Goal: Information Seeking & Learning: Learn about a topic

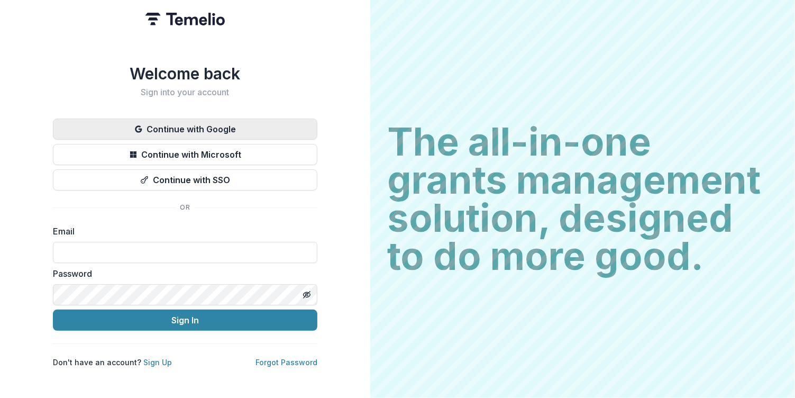
click at [199, 127] on button "Continue with Google" at bounding box center [185, 128] width 264 height 21
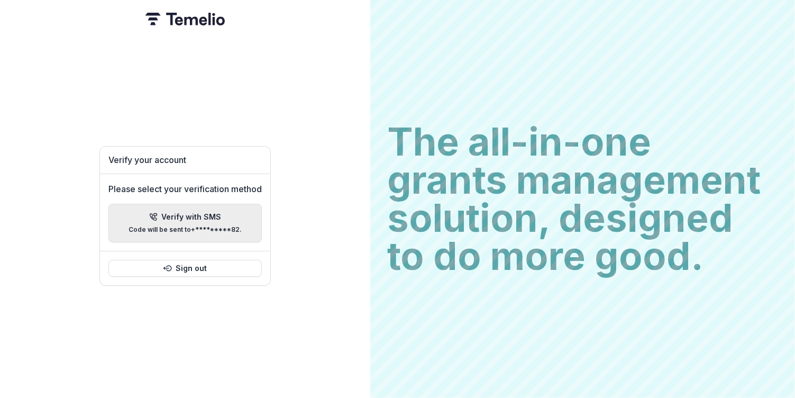
click at [209, 217] on div "Verify with SMS Code will be sent to +*********82 ." at bounding box center [185, 223] width 113 height 21
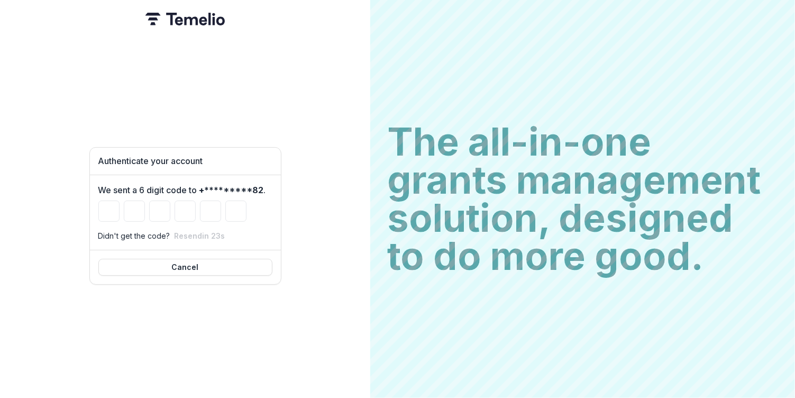
type input "*"
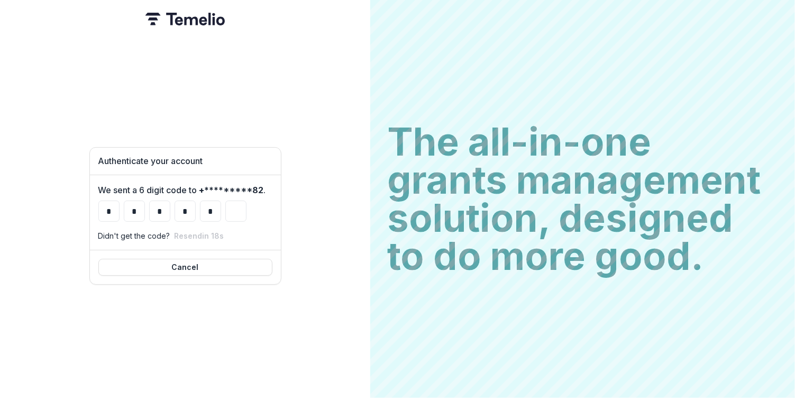
type input "*"
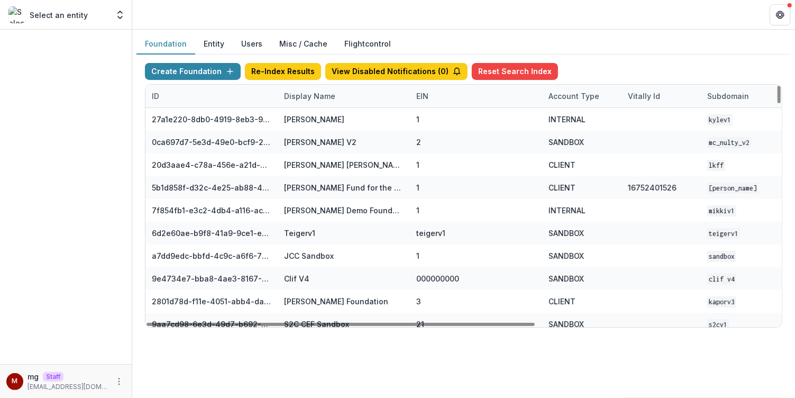
click at [304, 97] on div "Display Name" at bounding box center [310, 95] width 64 height 11
click at [307, 118] on input at bounding box center [342, 119] width 127 height 17
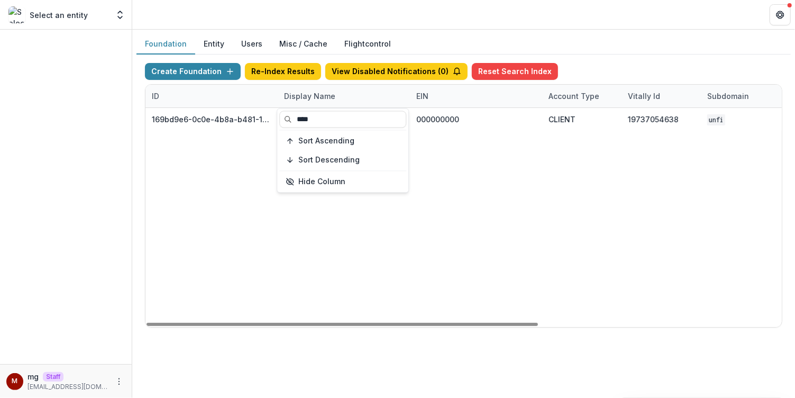
type input "****"
click at [412, 37] on div "Foundation Entity Users Misc / Cache Flightcontrol" at bounding box center [463, 44] width 654 height 21
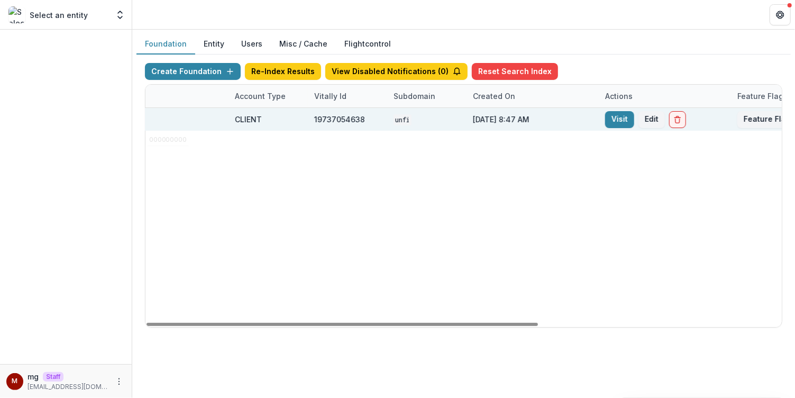
scroll to position [0, 333]
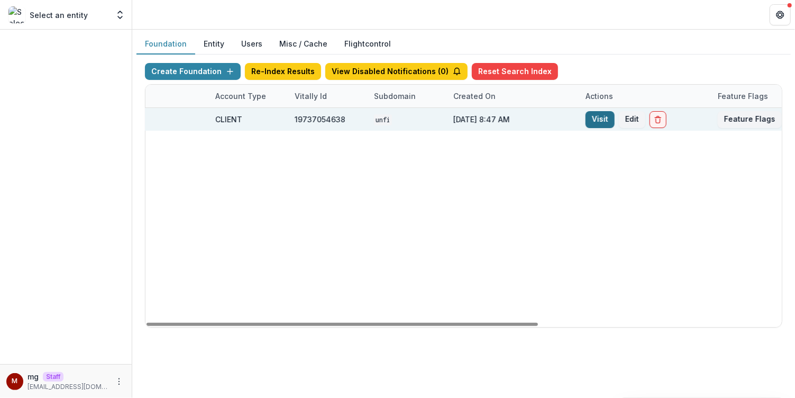
click at [611, 115] on link "Visit" at bounding box center [599, 119] width 29 height 17
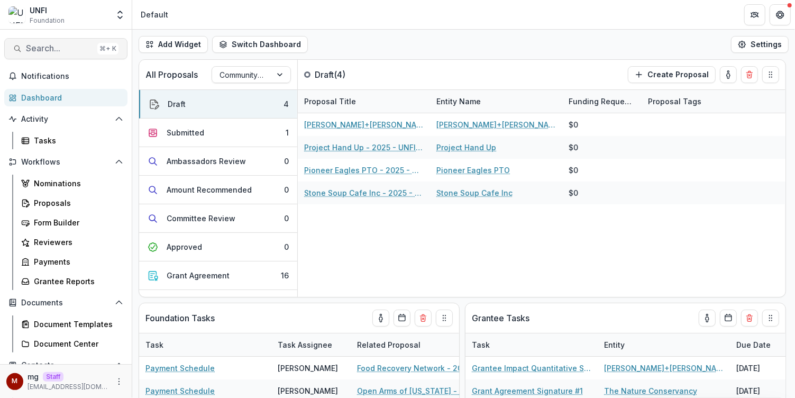
click at [59, 51] on span "Search..." at bounding box center [59, 48] width 67 height 10
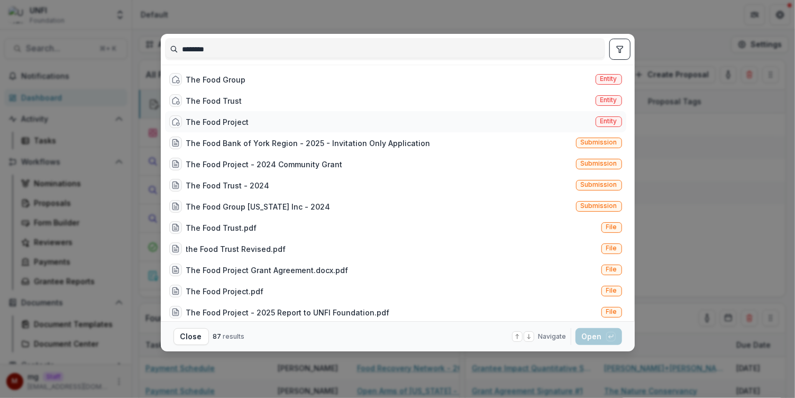
type input "********"
click at [214, 120] on div "The Food Project" at bounding box center [217, 121] width 63 height 11
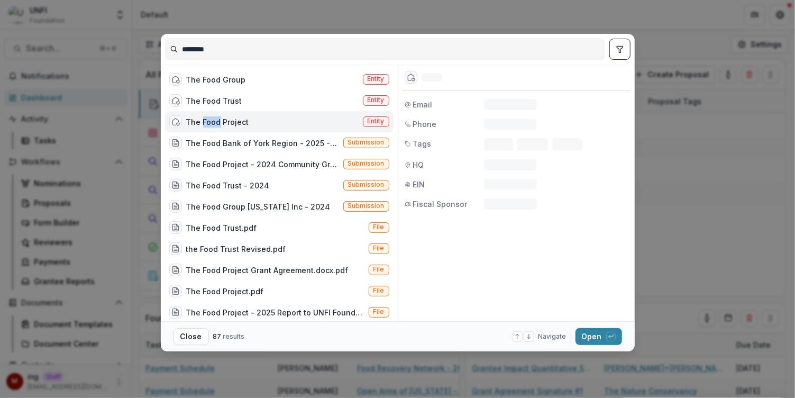
click at [214, 120] on div "The Food Project" at bounding box center [217, 121] width 63 height 11
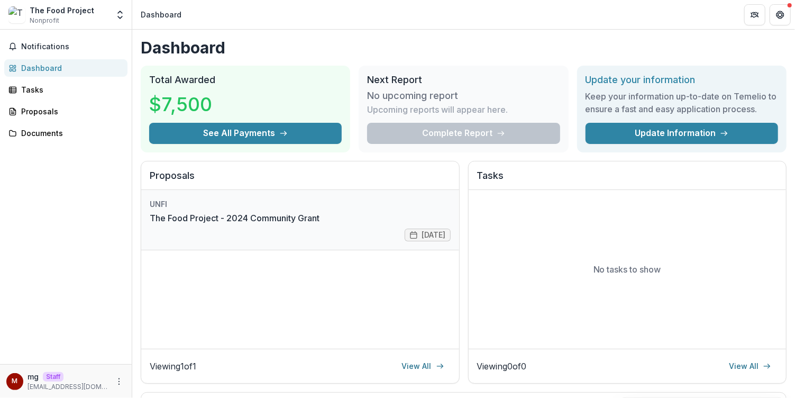
click at [301, 212] on link "The Food Project - 2024 Community Grant" at bounding box center [235, 218] width 170 height 13
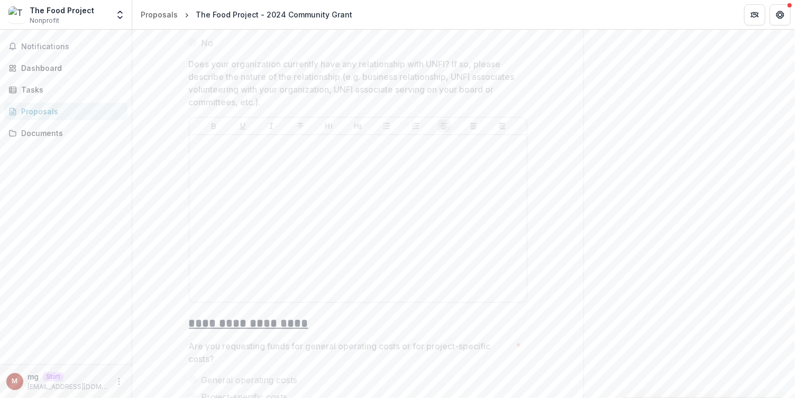
scroll to position [1726, 0]
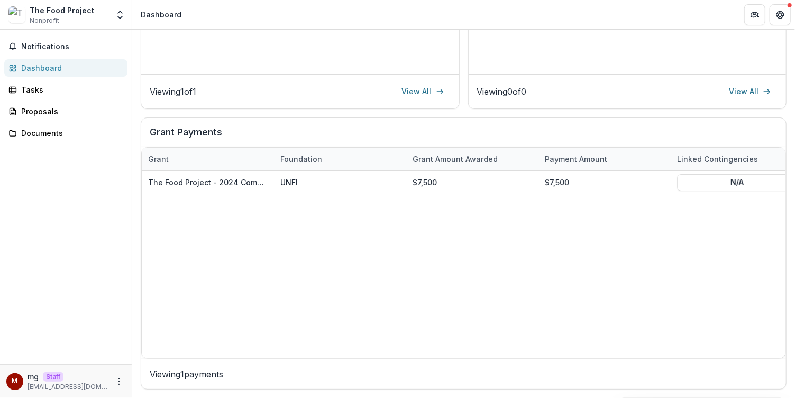
scroll to position [272, 0]
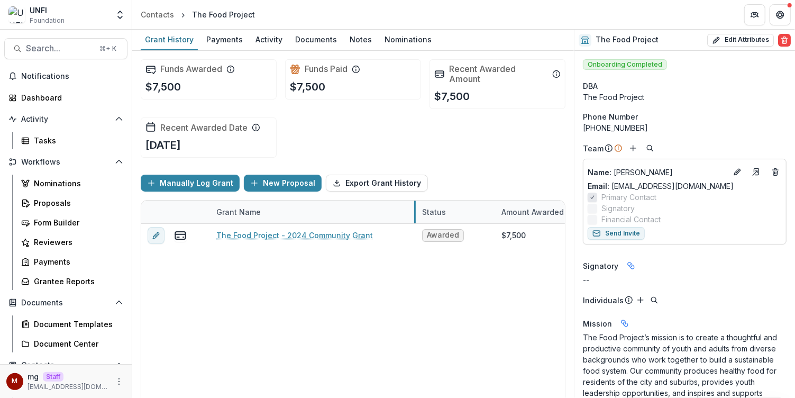
drag, startPoint x: 341, startPoint y: 207, endPoint x: 414, endPoint y: 213, distance: 73.7
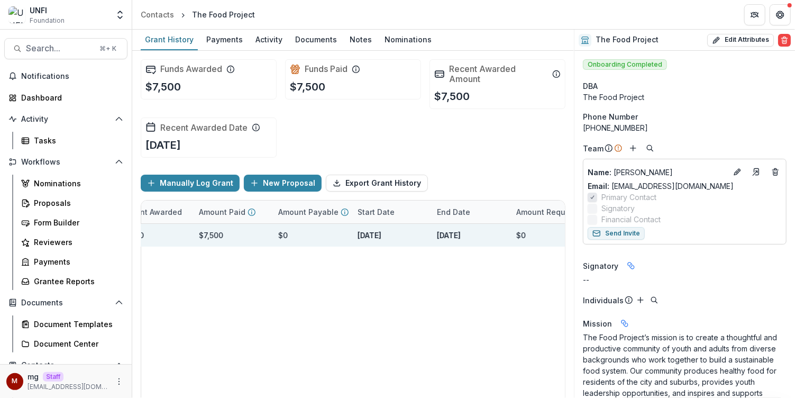
scroll to position [0, 384]
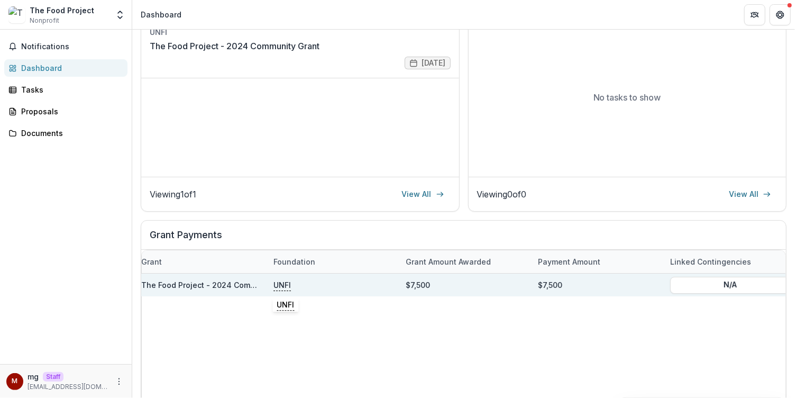
scroll to position [0, 6]
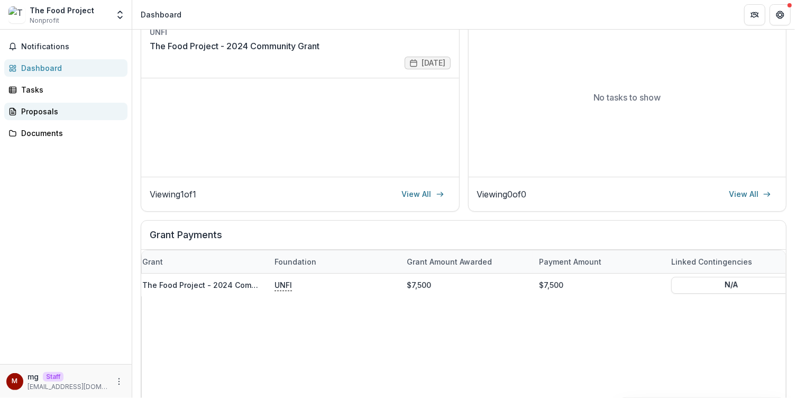
click at [67, 115] on div "Proposals" at bounding box center [70, 111] width 98 height 11
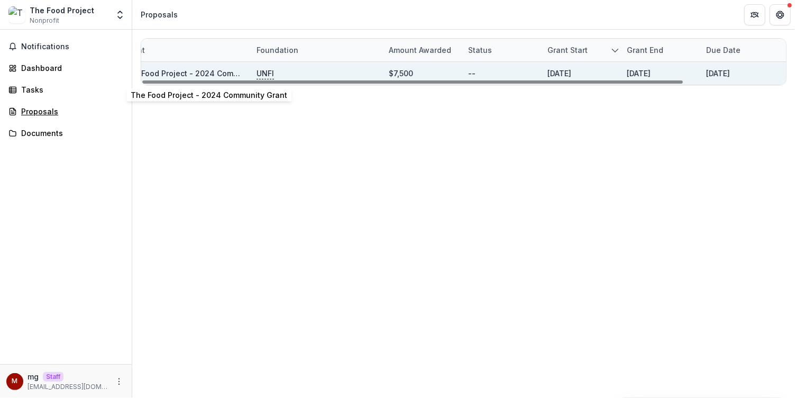
scroll to position [0, 52]
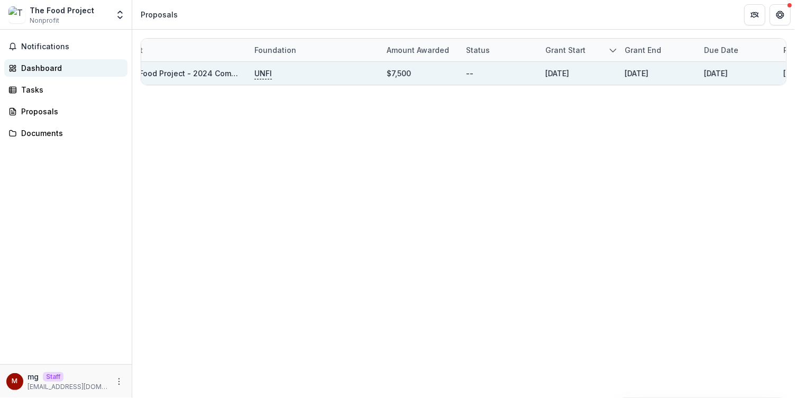
click at [52, 64] on div "Dashboard" at bounding box center [70, 67] width 98 height 11
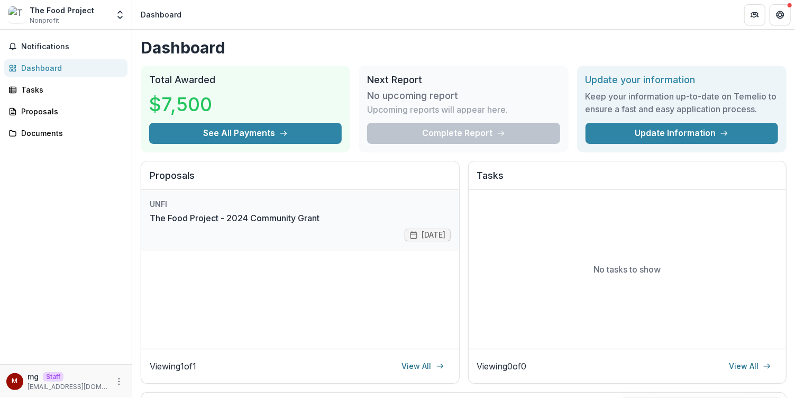
click at [235, 214] on link "The Food Project - 2024 Community Grant" at bounding box center [235, 218] width 170 height 13
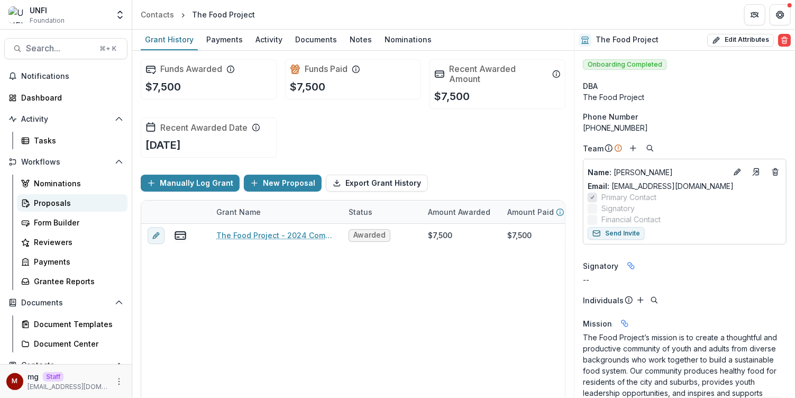
click at [57, 196] on link "Proposals" at bounding box center [72, 202] width 111 height 17
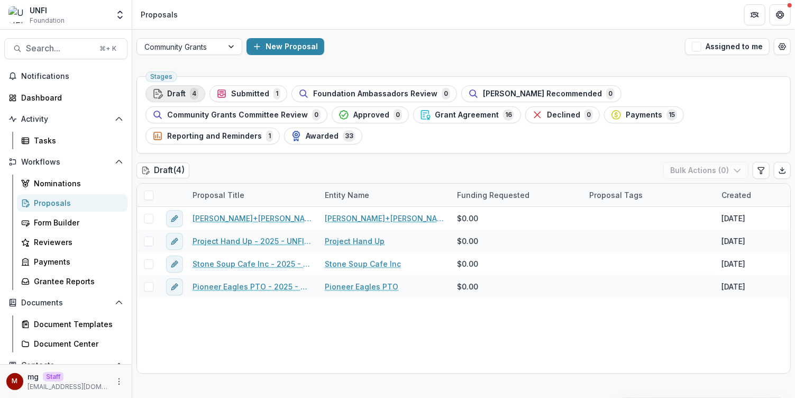
click at [180, 95] on span "Draft" at bounding box center [176, 93] width 19 height 9
click at [267, 92] on div "Submitted 1" at bounding box center [248, 94] width 64 height 12
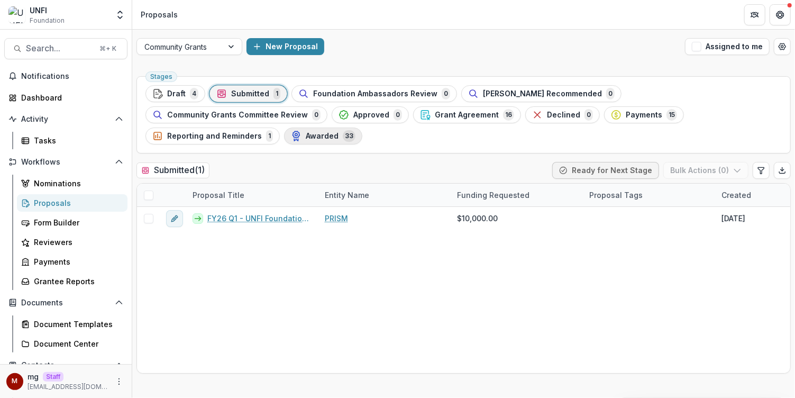
click at [362, 127] on button "Awarded 33" at bounding box center [323, 135] width 78 height 17
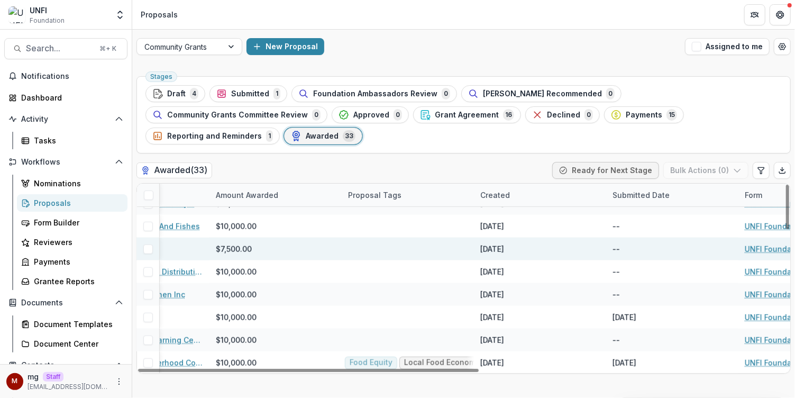
scroll to position [583, 0]
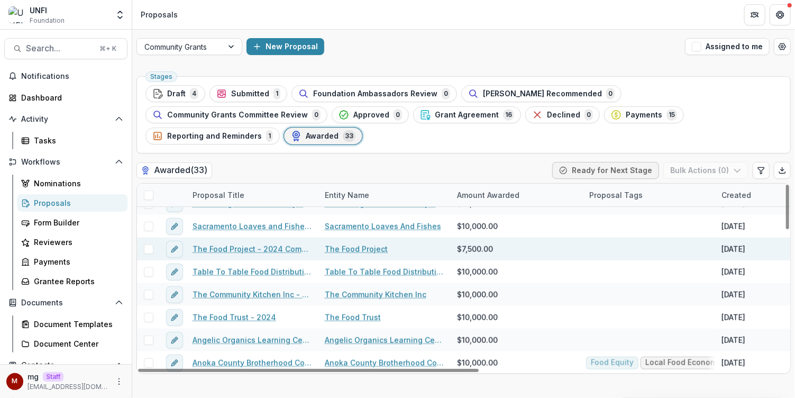
click at [291, 243] on link "The Food Project - 2024 Community Grant" at bounding box center [252, 248] width 120 height 11
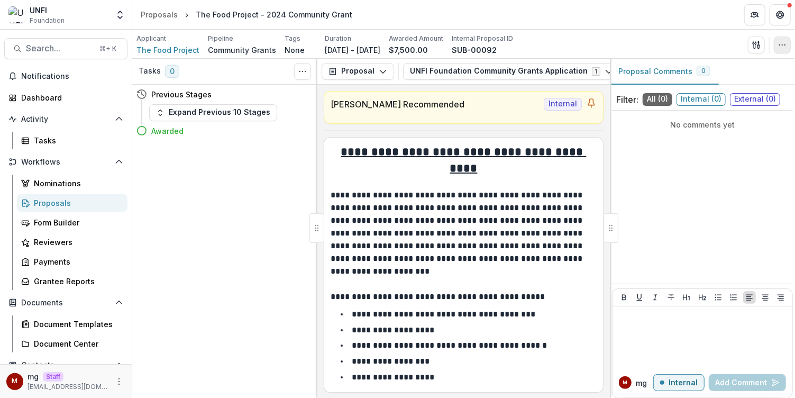
click at [778, 40] on button "button" at bounding box center [782, 44] width 17 height 17
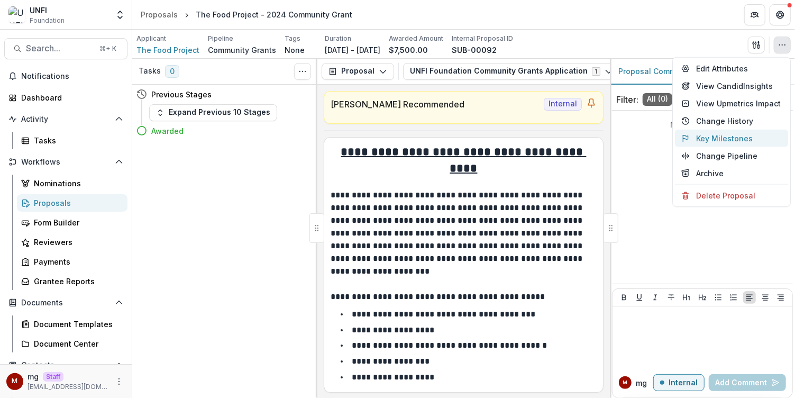
click at [728, 136] on button "Key Milestones" at bounding box center [731, 138] width 113 height 17
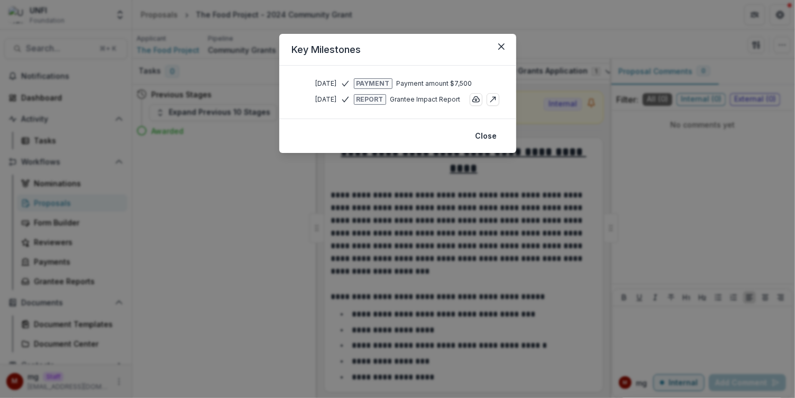
click at [744, 157] on div "Key Milestones Jul 1, 2024 Payment Payment amount $7,500 Aug 29, 2025 Report Gr…" at bounding box center [397, 199] width 795 height 398
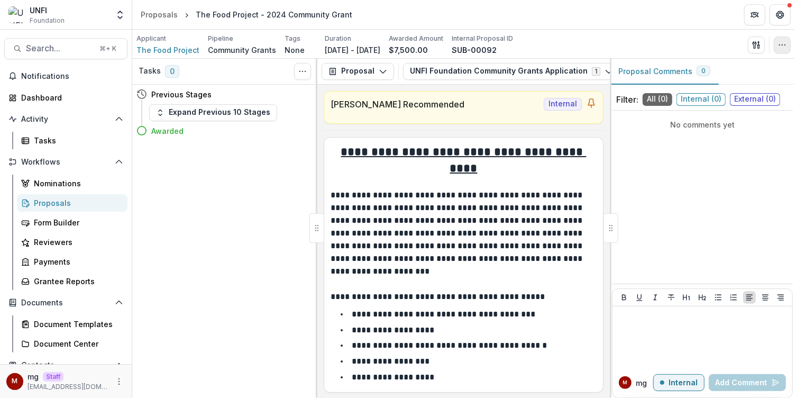
click at [782, 41] on icon "button" at bounding box center [782, 45] width 8 height 8
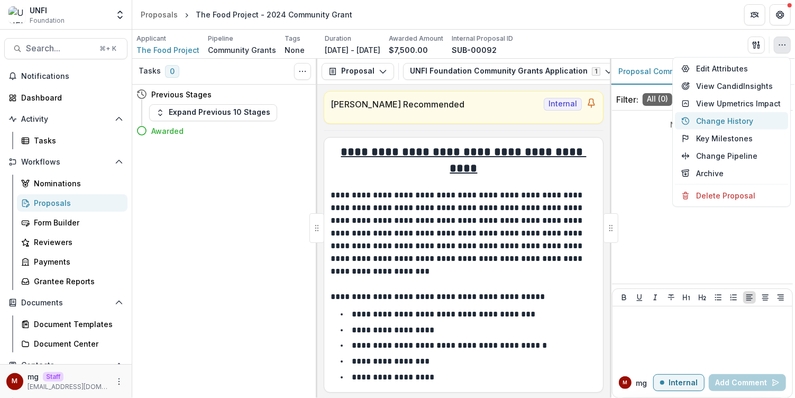
click at [717, 121] on button "Change History" at bounding box center [731, 120] width 113 height 17
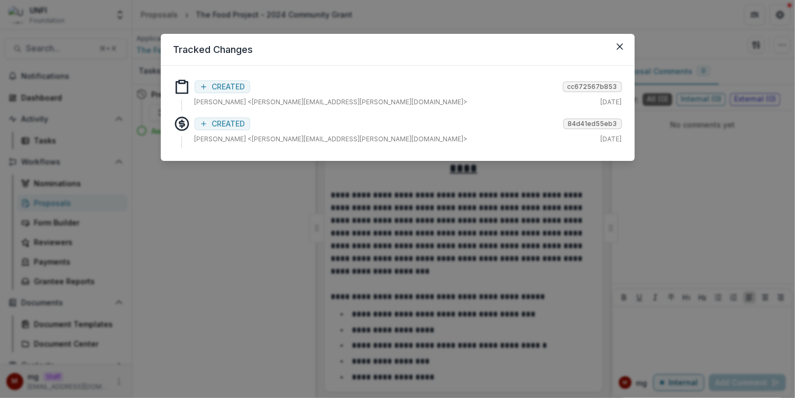
click at [237, 96] on div "CREATED cc672567b853 Kristine Creveling <kristine.creveling@unfi.com> Aug 4, 20…" at bounding box center [408, 92] width 427 height 29
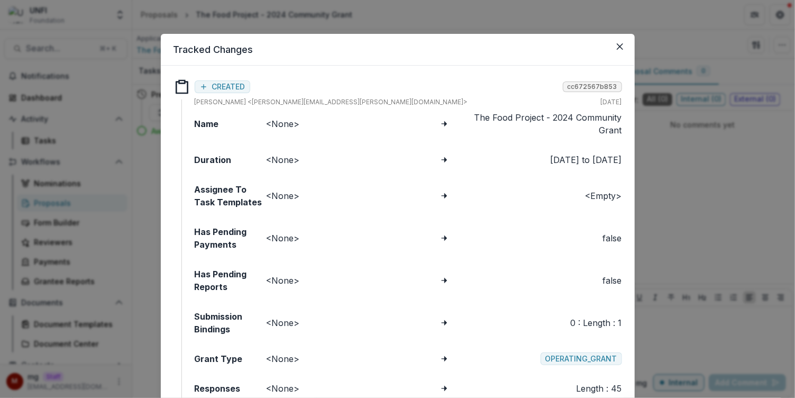
click at [237, 96] on div "CREATED cc672567b853 Kristine Creveling <kristine.creveling@unfi.com> Aug 4, 20…" at bounding box center [408, 92] width 427 height 29
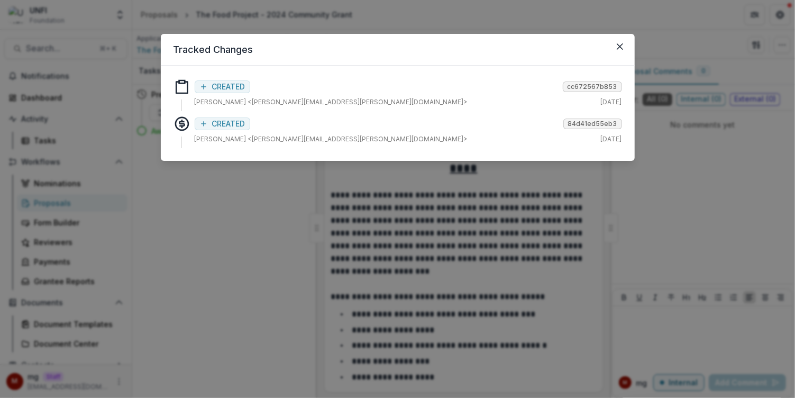
click at [484, 20] on div "Tracked Changes Responses CREATED cc672567b853 Kristine Creveling <kristine.cre…" at bounding box center [397, 199] width 795 height 398
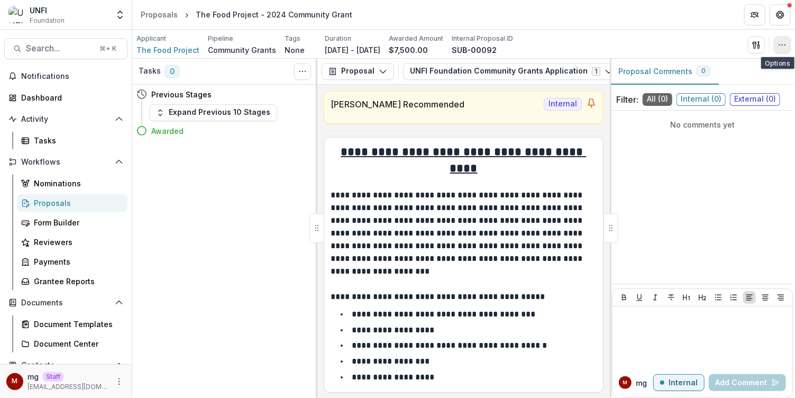
click at [779, 50] on button "button" at bounding box center [782, 44] width 17 height 17
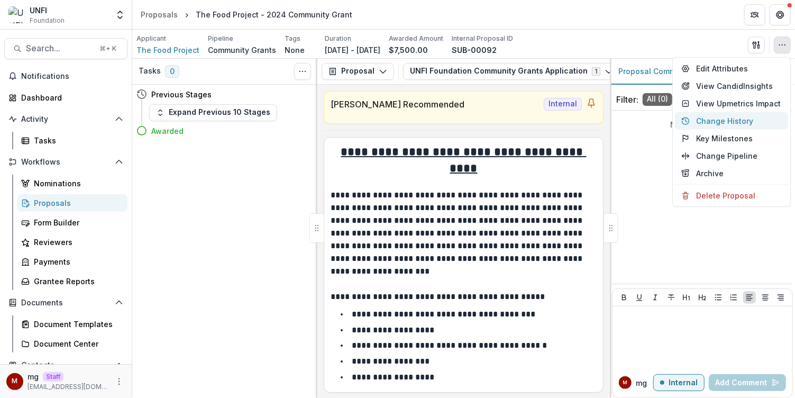
click at [741, 115] on button "Change History" at bounding box center [731, 120] width 113 height 17
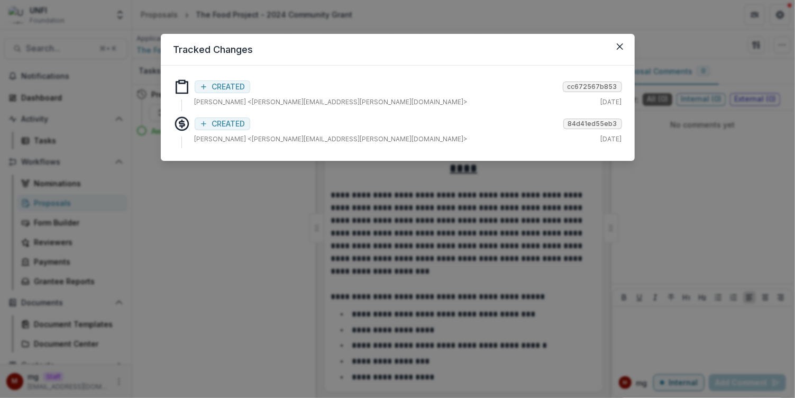
click at [429, 212] on div "Tracked Changes Responses CREATED cc672567b853 Kristine Creveling <kristine.cre…" at bounding box center [397, 199] width 795 height 398
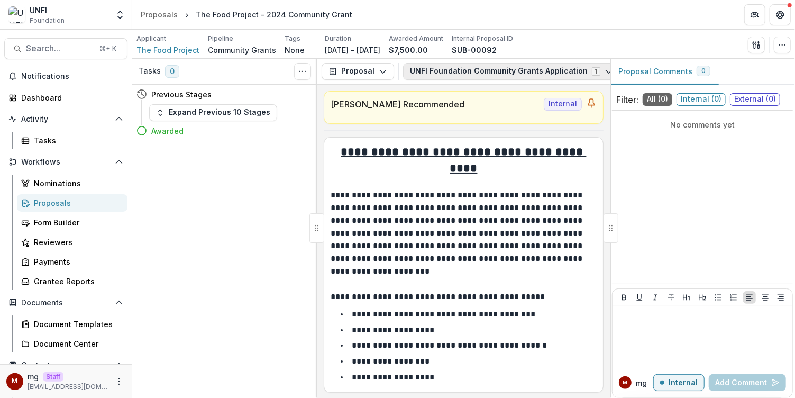
click at [532, 71] on button "UNFI Foundation Community Grants Application 1" at bounding box center [511, 71] width 217 height 17
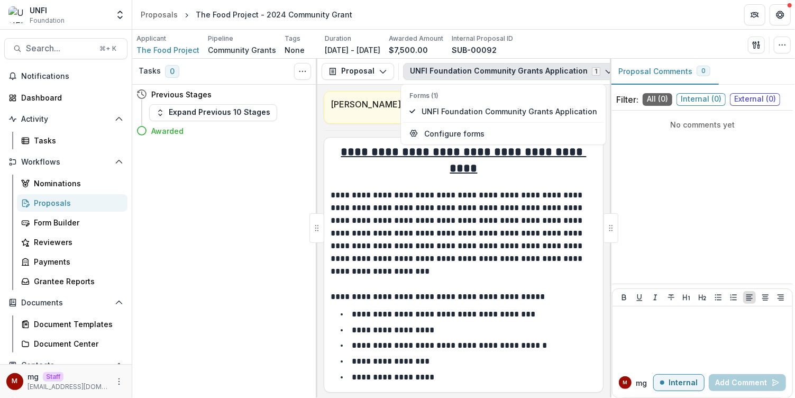
click at [580, 39] on div "Applicant The Food Project Pipeline Community Grants Tags None All tags Duratio…" at bounding box center [463, 45] width 654 height 22
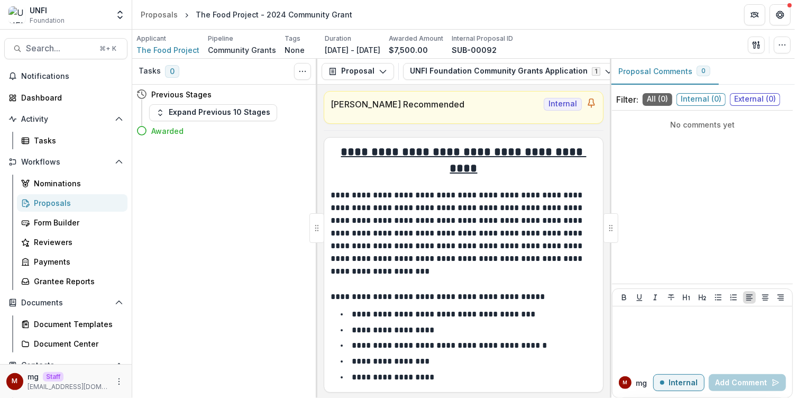
scroll to position [436, 0]
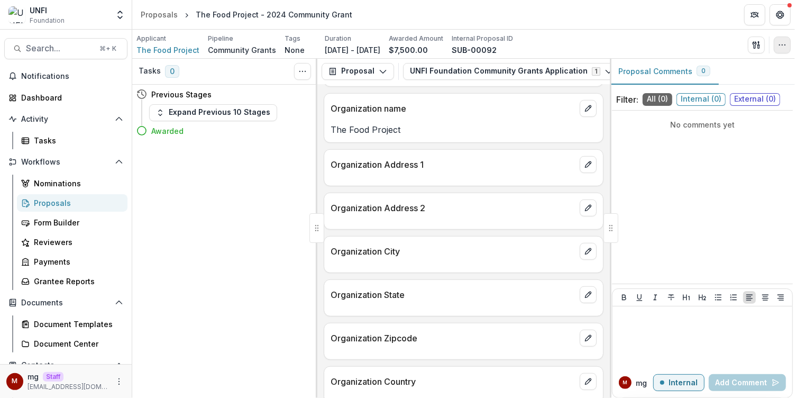
click at [781, 46] on icon "button" at bounding box center [782, 45] width 8 height 8
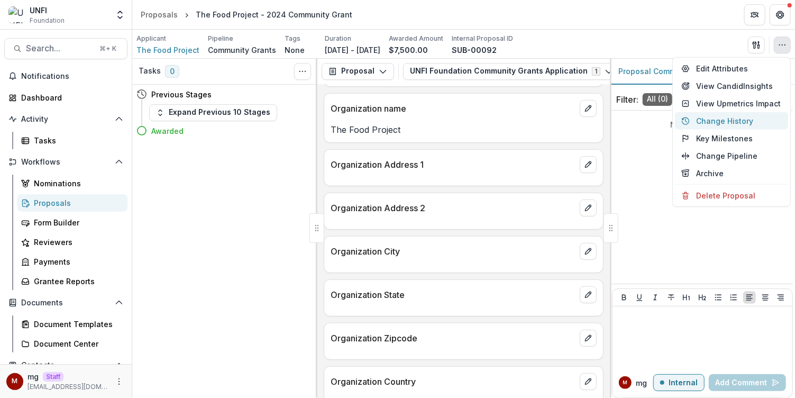
click at [716, 117] on button "Change History" at bounding box center [731, 120] width 113 height 17
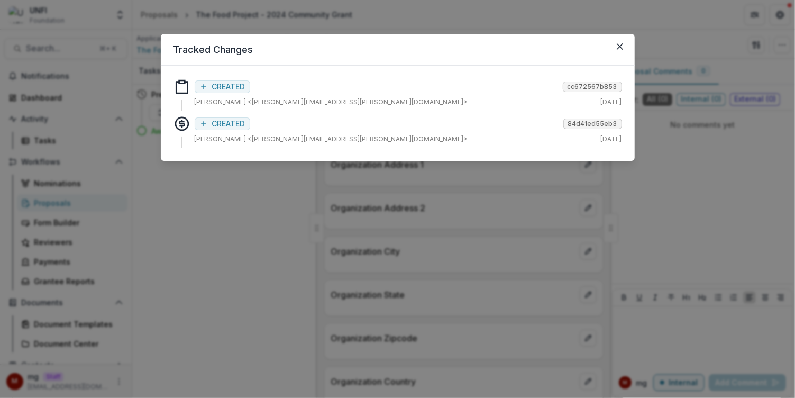
click at [230, 126] on span "CREATED" at bounding box center [228, 124] width 33 height 9
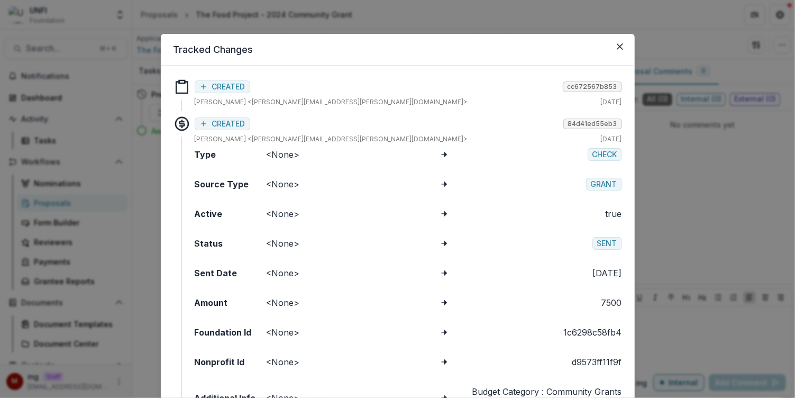
click at [230, 94] on div "CREATED cc672567b853 Kristine Creveling <kristine.creveling@unfi.com> Aug 4, 20…" at bounding box center [408, 92] width 427 height 29
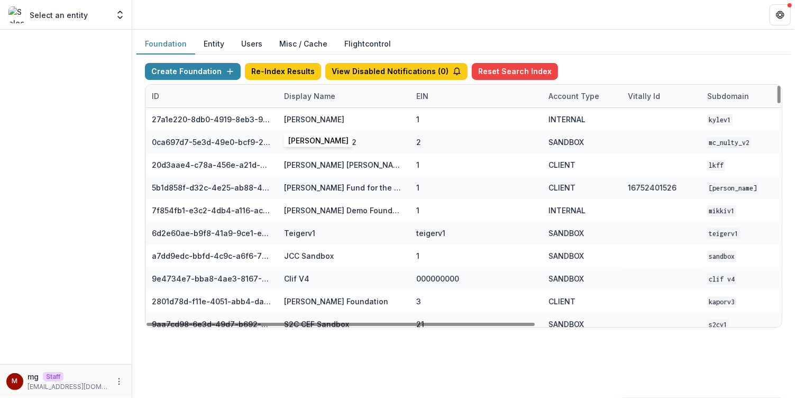
click at [309, 93] on div "Display Name" at bounding box center [310, 95] width 64 height 11
click at [309, 115] on input at bounding box center [342, 119] width 127 height 17
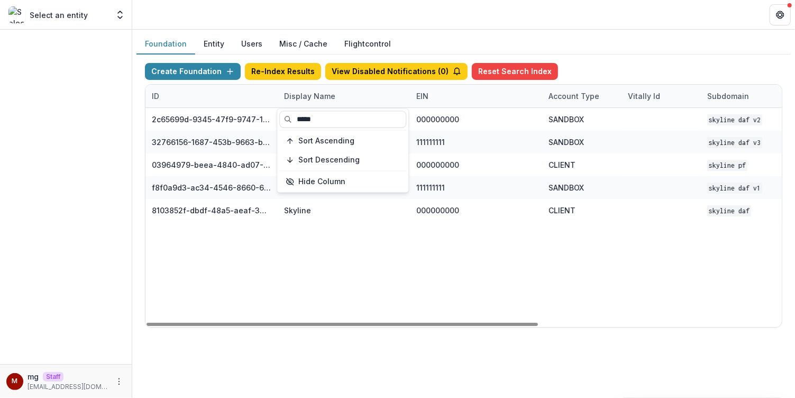
type input "*****"
click at [428, 22] on header at bounding box center [463, 14] width 663 height 29
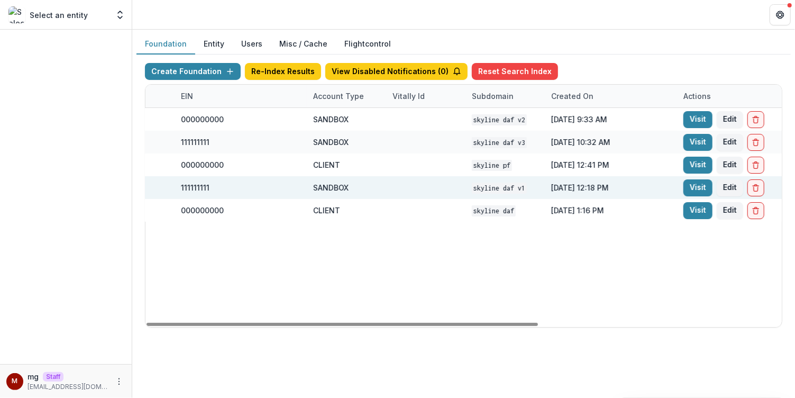
scroll to position [0, 262]
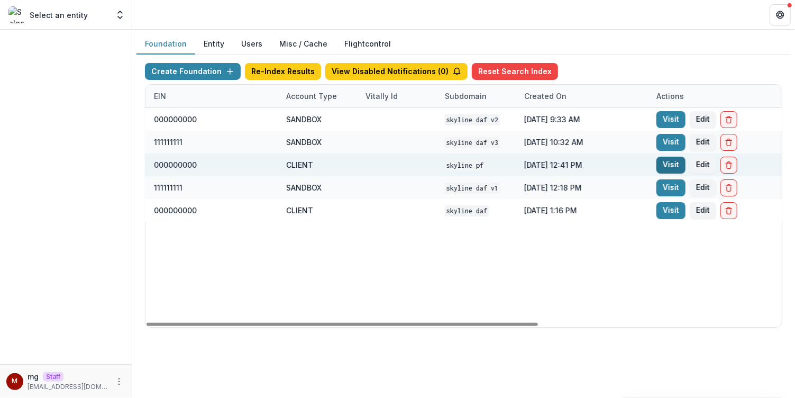
click at [667, 164] on link "Visit" at bounding box center [670, 165] width 29 height 17
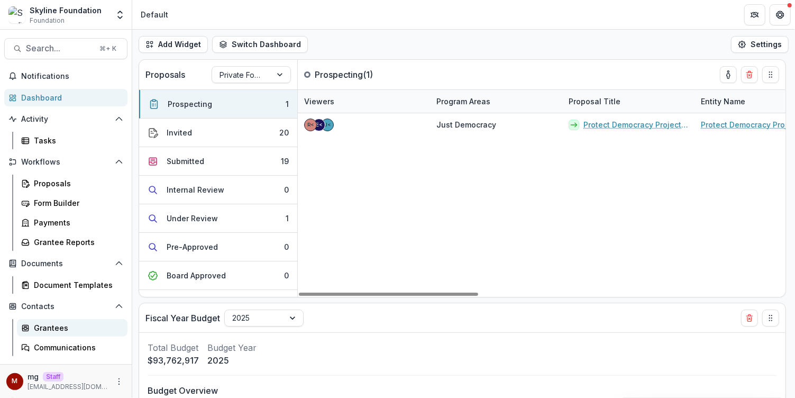
click at [43, 327] on div "Grantees" at bounding box center [76, 327] width 85 height 11
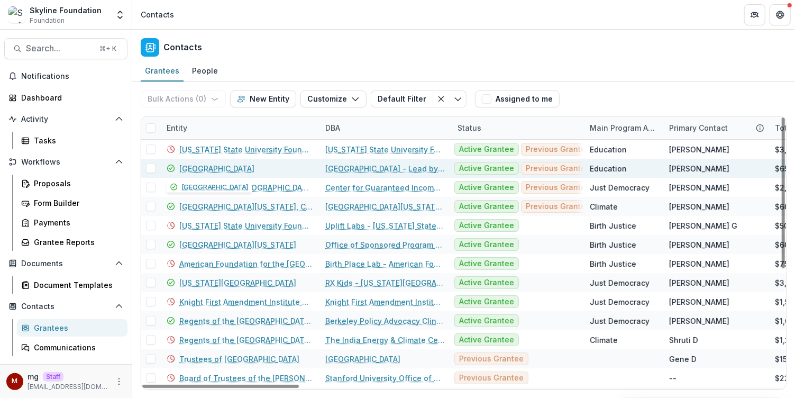
click at [219, 168] on link "[GEOGRAPHIC_DATA]" at bounding box center [216, 168] width 75 height 11
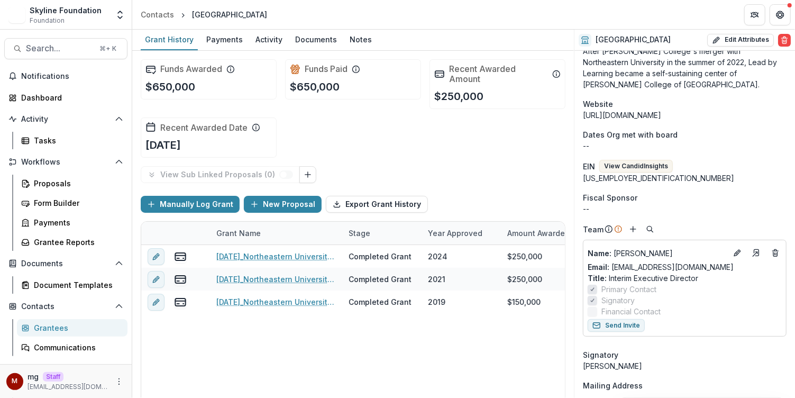
scroll to position [319, 0]
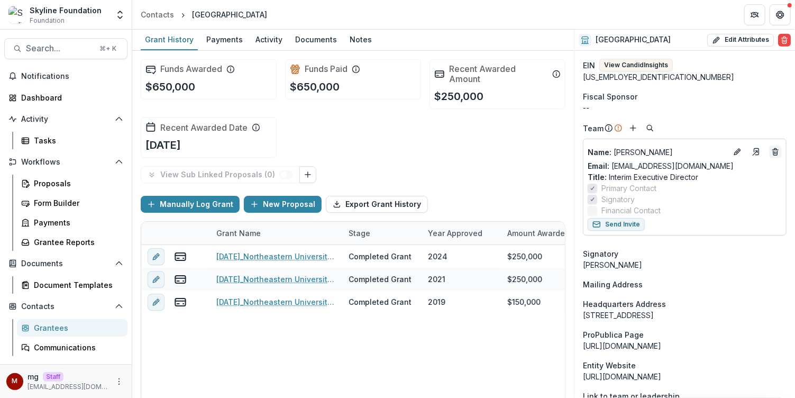
click at [774, 149] on icon "Deletes" at bounding box center [775, 150] width 2 height 2
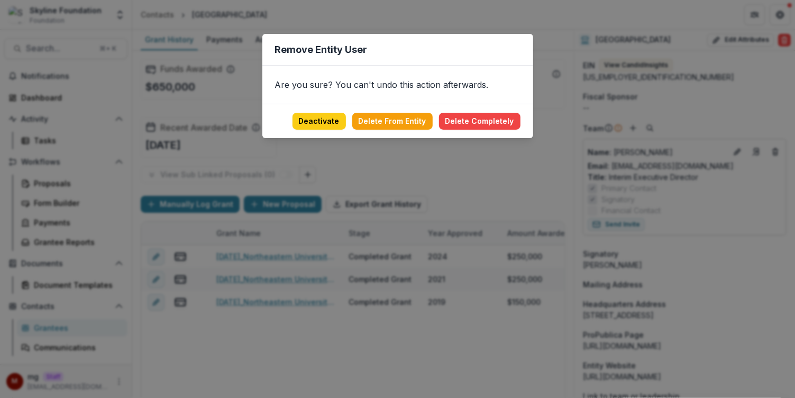
click at [683, 93] on div "Remove Entity User Are you sure? You can't undo this action afterwards. Deactiv…" at bounding box center [397, 199] width 795 height 398
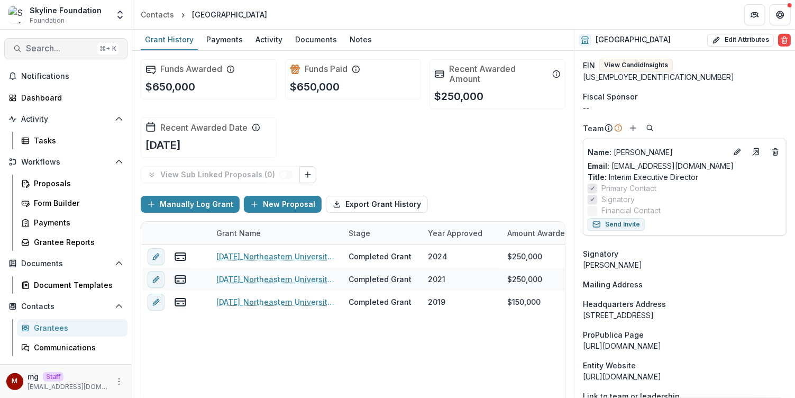
click at [48, 49] on span "Search..." at bounding box center [59, 48] width 67 height 10
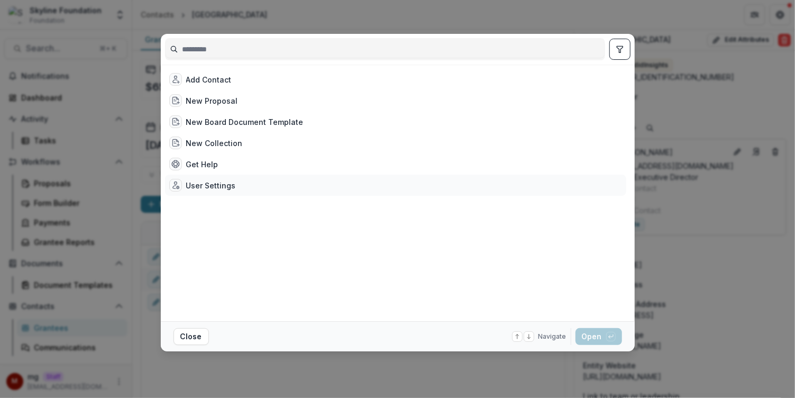
click at [208, 184] on div "User Settings" at bounding box center [211, 185] width 50 height 11
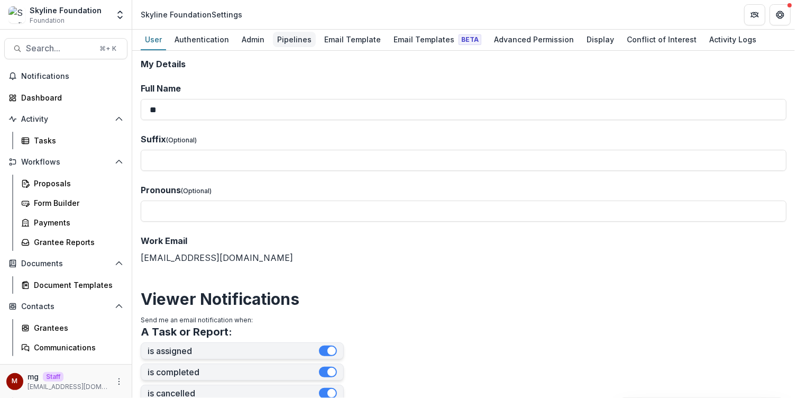
click at [299, 42] on div "Pipelines" at bounding box center [294, 39] width 43 height 15
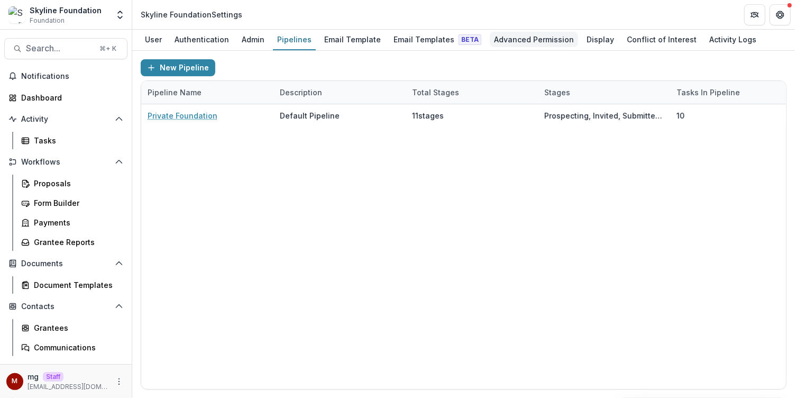
click at [511, 36] on div "Advanced Permission" at bounding box center [534, 39] width 88 height 15
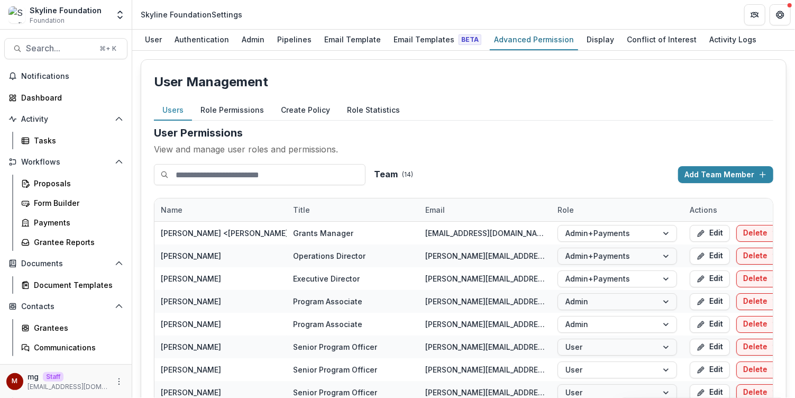
click at [245, 112] on button "Role Permissions" at bounding box center [232, 110] width 80 height 21
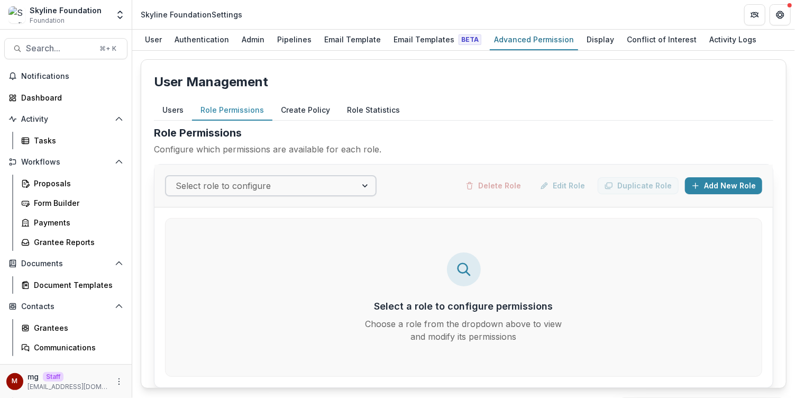
click at [260, 185] on div at bounding box center [261, 185] width 171 height 15
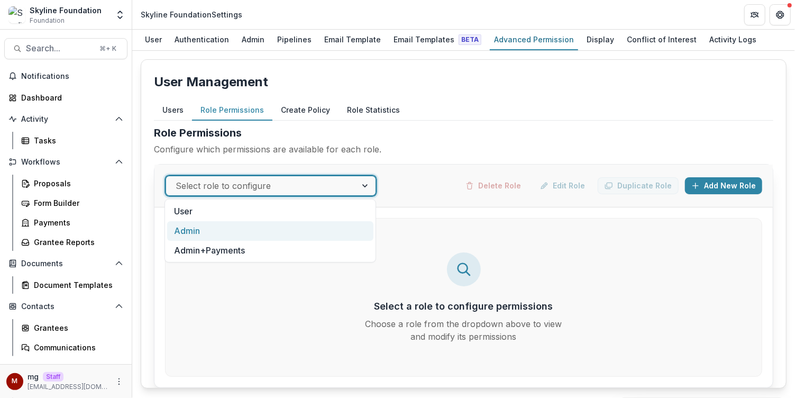
click at [250, 230] on div "Admin" at bounding box center [270, 231] width 206 height 20
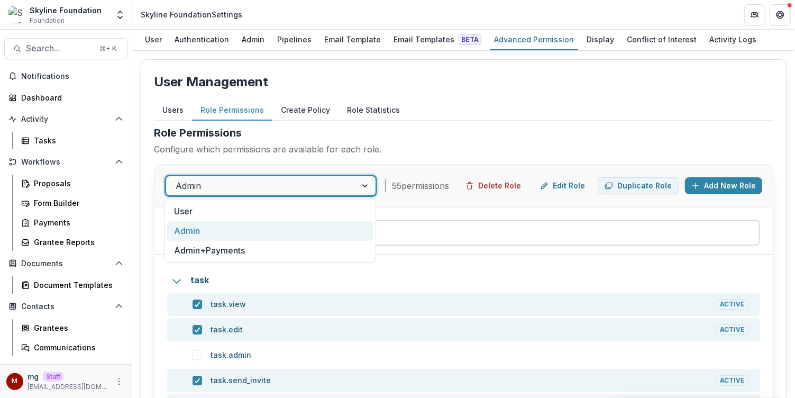
click at [260, 189] on div at bounding box center [261, 185] width 171 height 15
click at [259, 235] on div "Admin" at bounding box center [270, 231] width 206 height 20
click at [272, 182] on div at bounding box center [261, 185] width 171 height 15
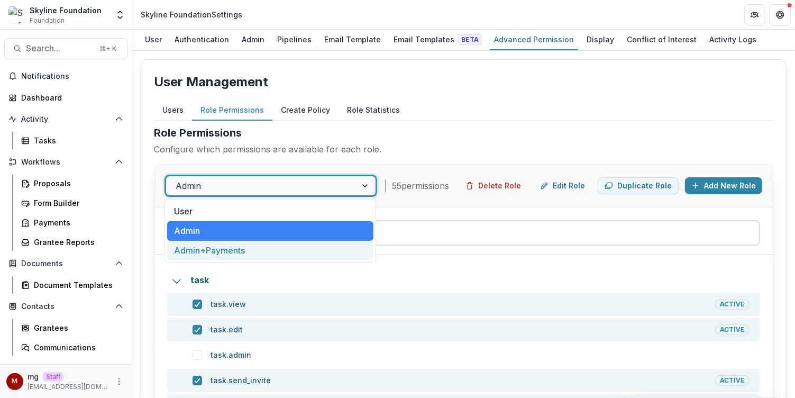
click at [256, 247] on div "Admin+Payments" at bounding box center [270, 251] width 206 height 20
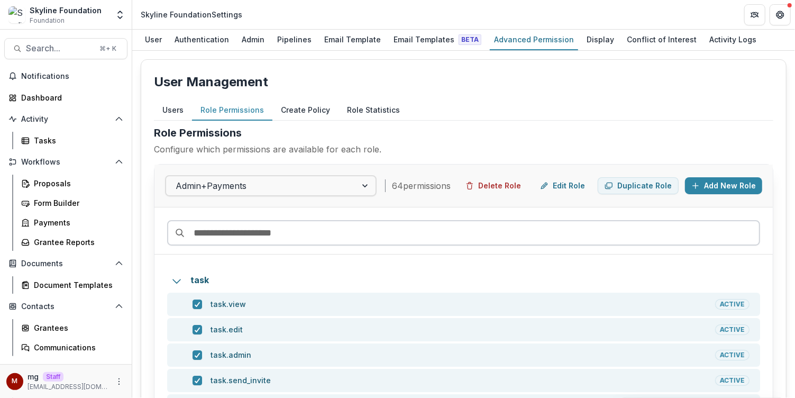
click at [279, 225] on input at bounding box center [463, 232] width 593 height 25
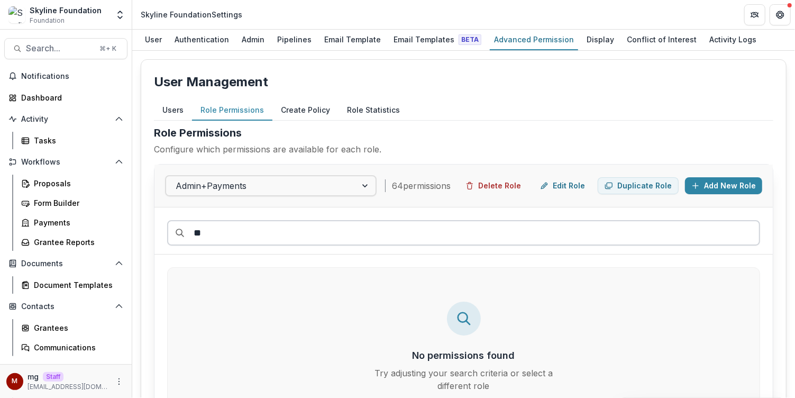
type input "*"
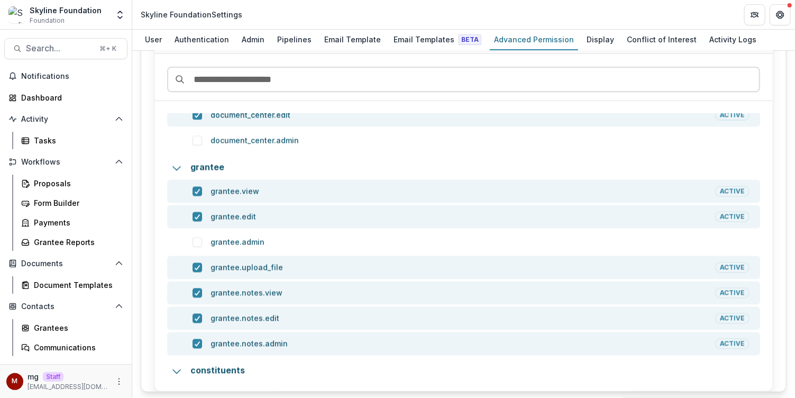
scroll to position [1201, 0]
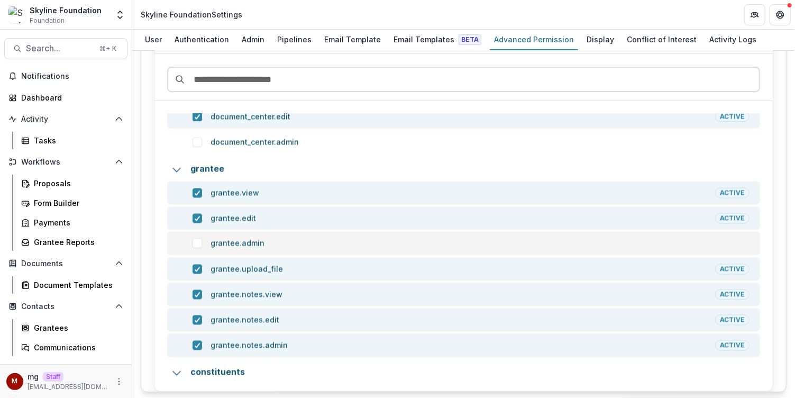
click at [197, 240] on span at bounding box center [197, 243] width 10 height 10
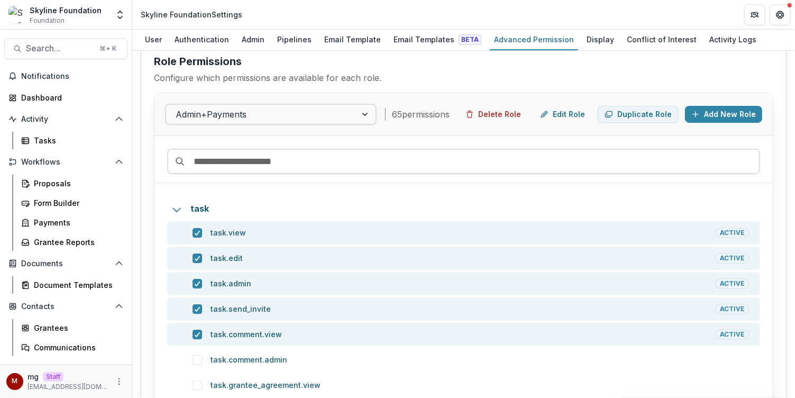
scroll to position [0, 0]
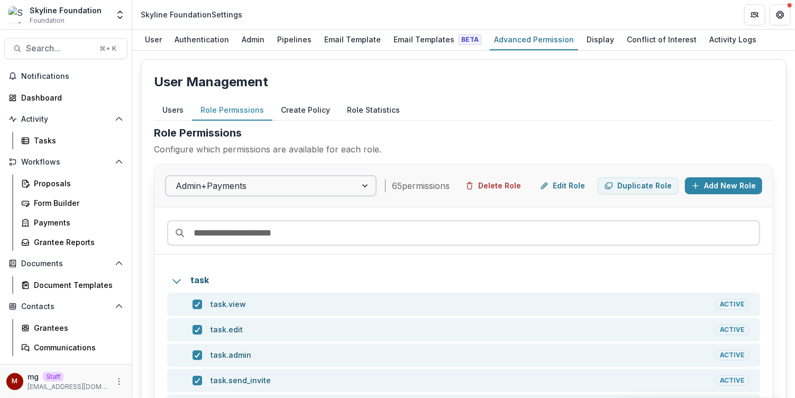
click at [331, 181] on div at bounding box center [261, 185] width 171 height 15
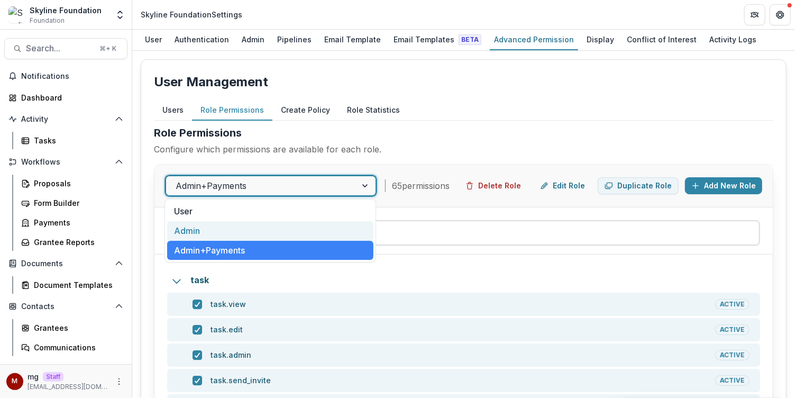
click at [270, 228] on div "Admin" at bounding box center [270, 231] width 206 height 20
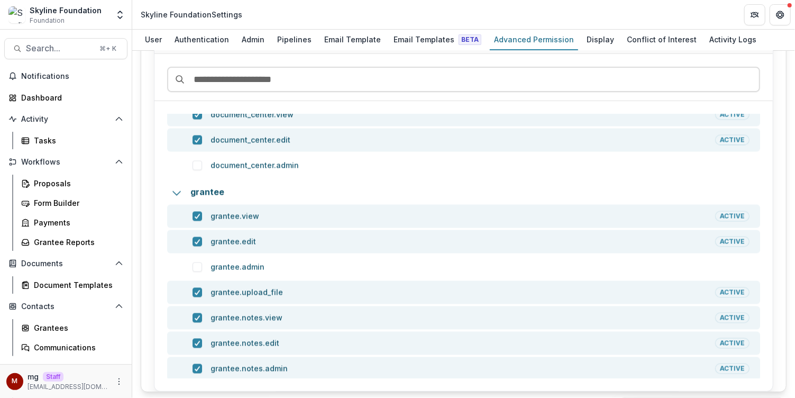
scroll to position [1187, 0]
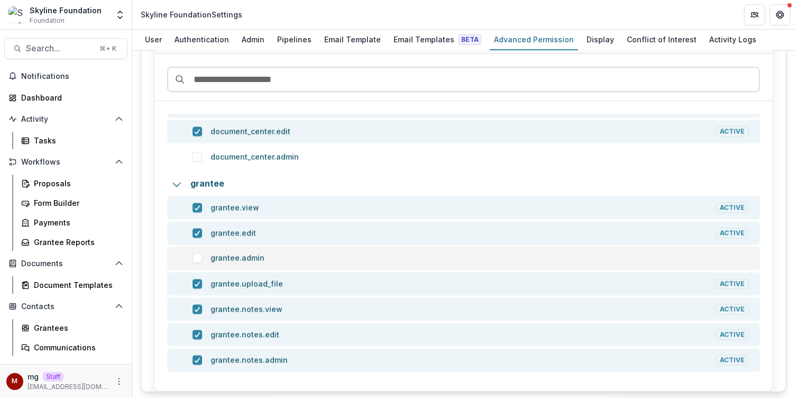
click at [197, 255] on span at bounding box center [197, 258] width 10 height 10
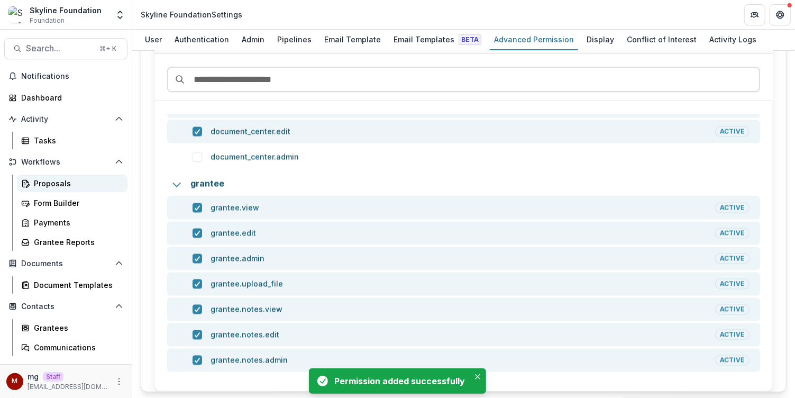
click at [69, 183] on div "Proposals" at bounding box center [76, 183] width 85 height 11
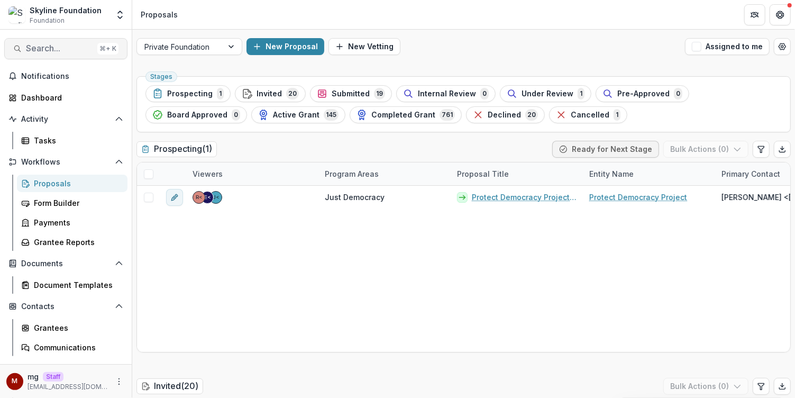
click at [61, 47] on span "Search..." at bounding box center [59, 48] width 67 height 10
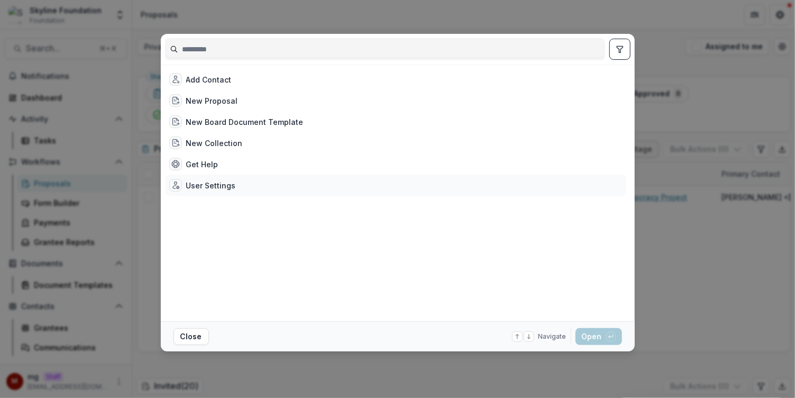
click at [212, 182] on div "User Settings" at bounding box center [211, 185] width 50 height 11
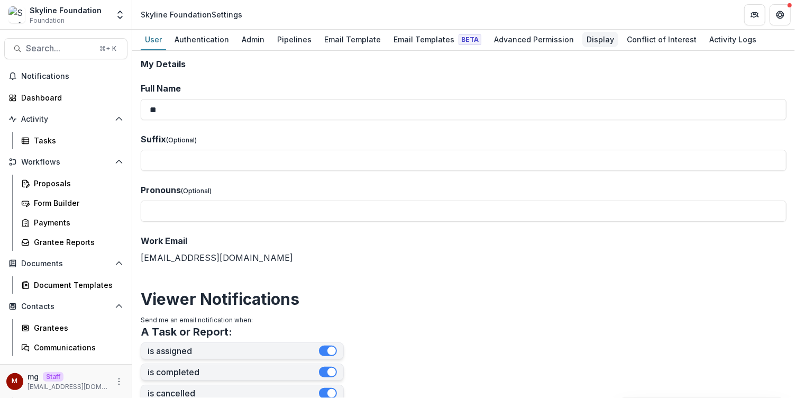
click at [583, 42] on div "Display" at bounding box center [600, 39] width 36 height 15
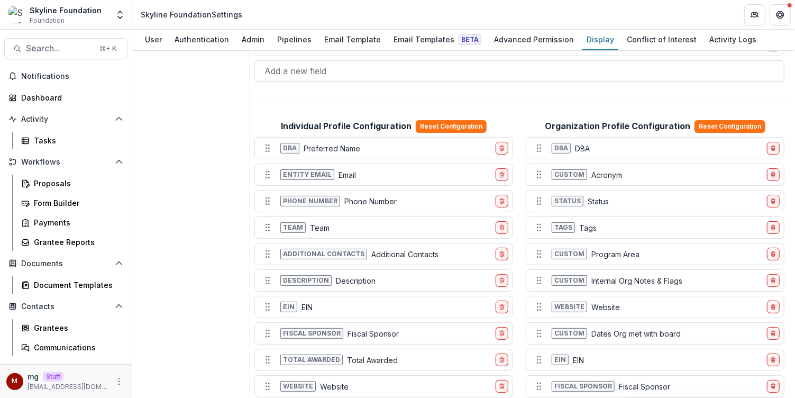
scroll to position [744, 0]
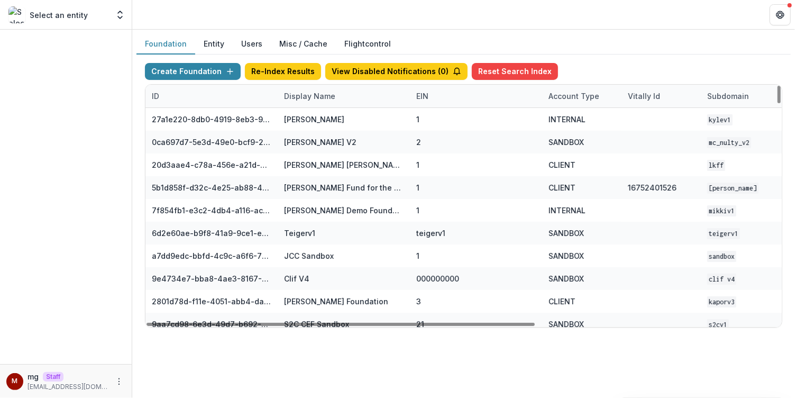
click at [307, 95] on div "Display Name" at bounding box center [310, 95] width 64 height 11
click at [309, 126] on input at bounding box center [342, 119] width 127 height 17
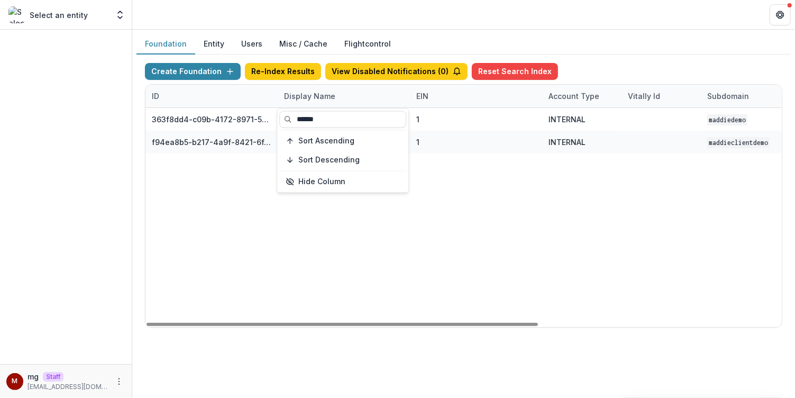
type input "******"
click at [427, 40] on div "Foundation Entity Users Misc / Cache Flightcontrol" at bounding box center [463, 44] width 654 height 21
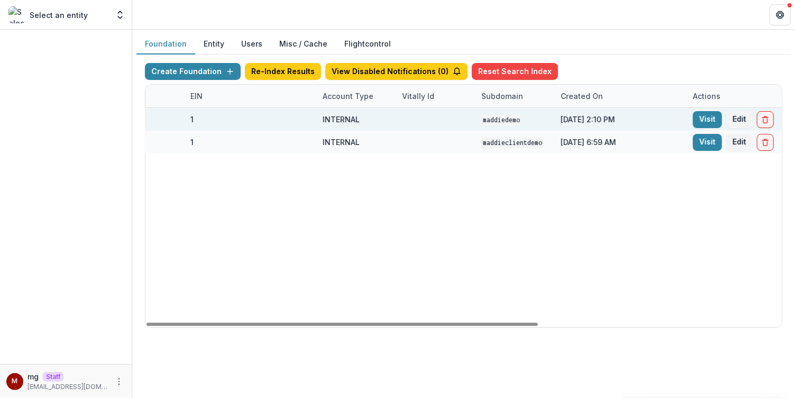
scroll to position [0, 332]
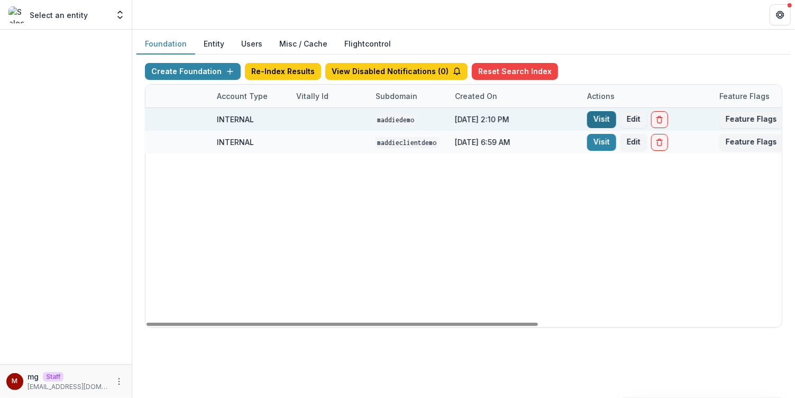
click at [601, 117] on link "Visit" at bounding box center [601, 119] width 29 height 17
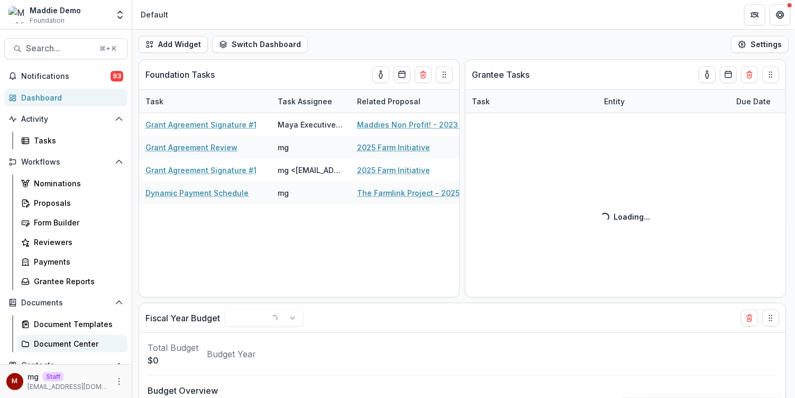
scroll to position [31, 0]
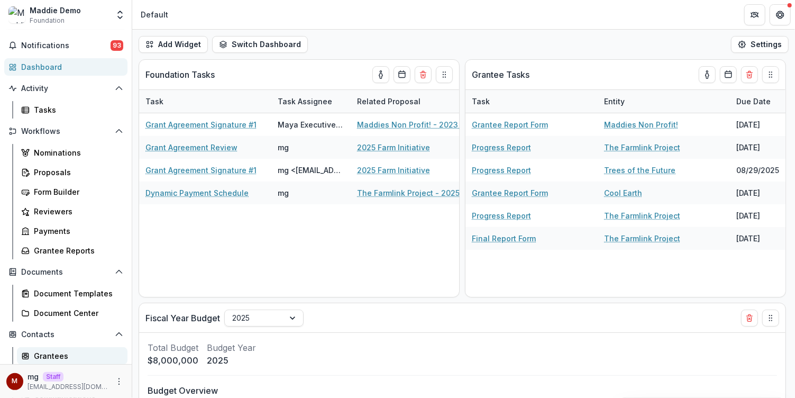
click at [57, 351] on div "Grantees" at bounding box center [76, 355] width 85 height 11
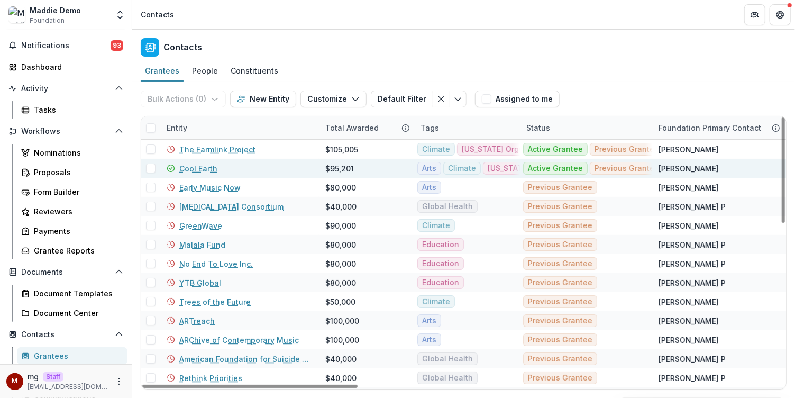
click at [210, 168] on link "Cool Earth" at bounding box center [198, 168] width 38 height 11
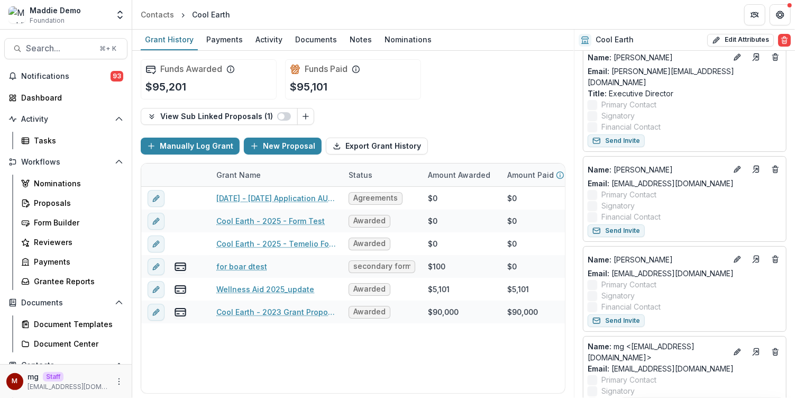
scroll to position [239, 0]
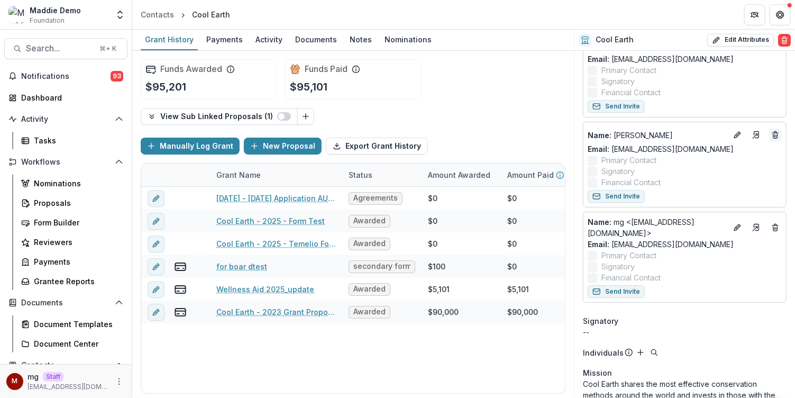
click at [772, 131] on icon "Deletes" at bounding box center [775, 135] width 8 height 8
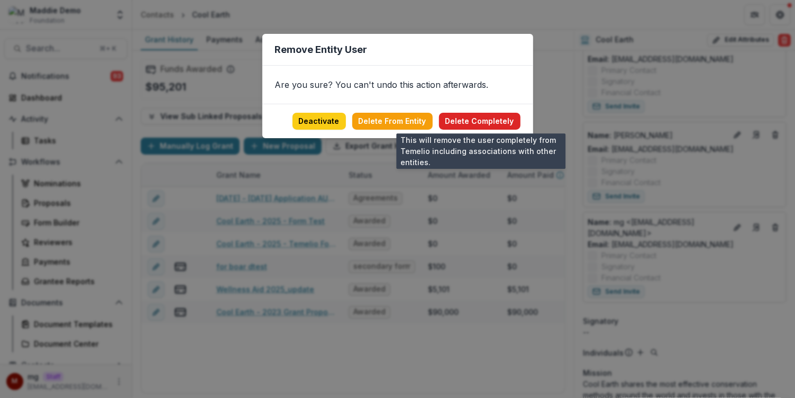
click at [478, 117] on button "Delete Completely" at bounding box center [479, 121] width 81 height 17
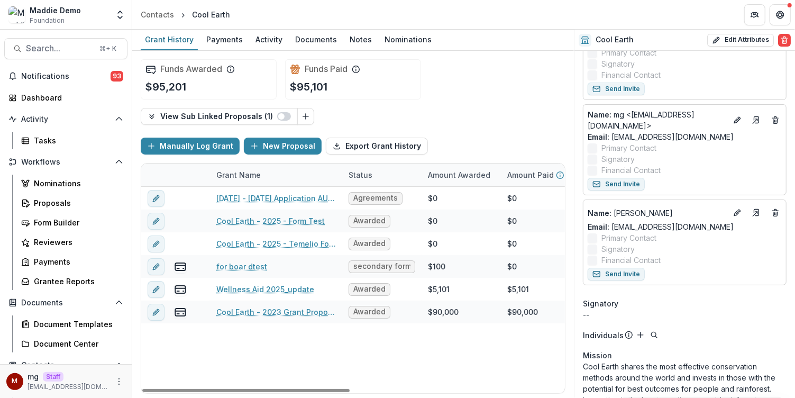
scroll to position [0, 0]
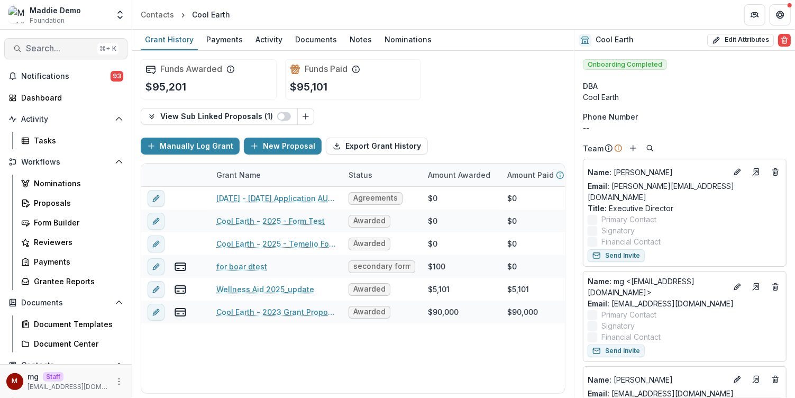
click at [62, 51] on span "Search..." at bounding box center [59, 48] width 67 height 10
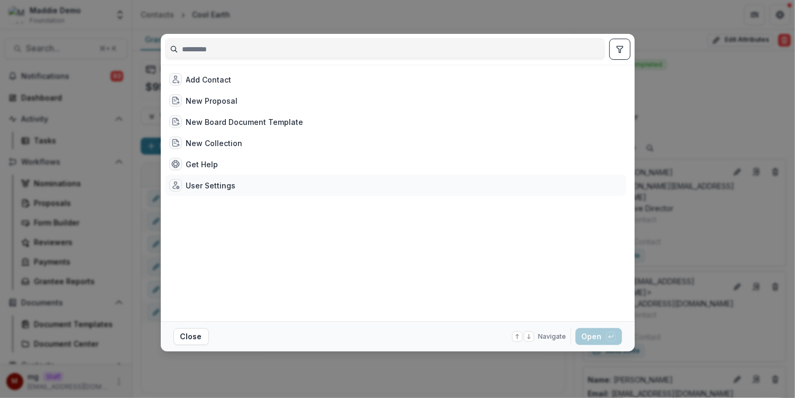
click at [204, 183] on div "User Settings" at bounding box center [211, 185] width 50 height 11
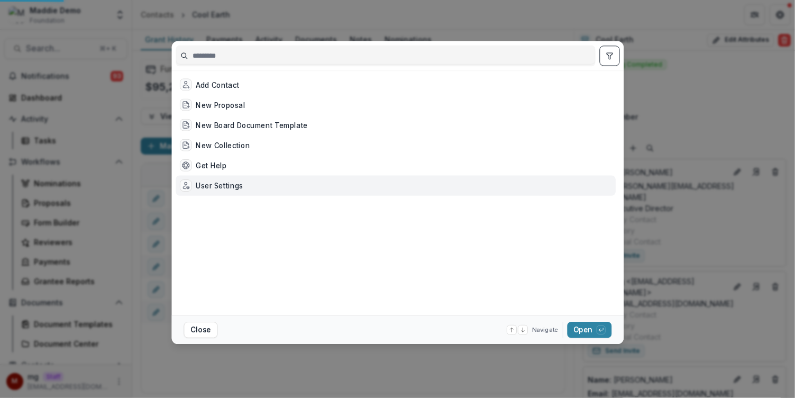
select select "**********"
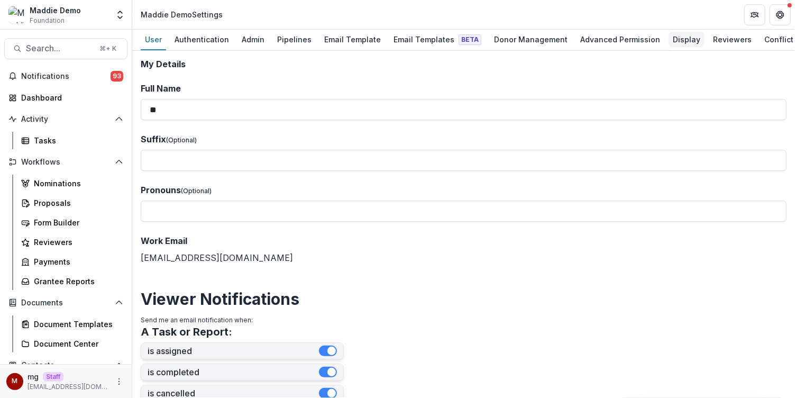
click at [671, 42] on div "Display" at bounding box center [686, 39] width 36 height 15
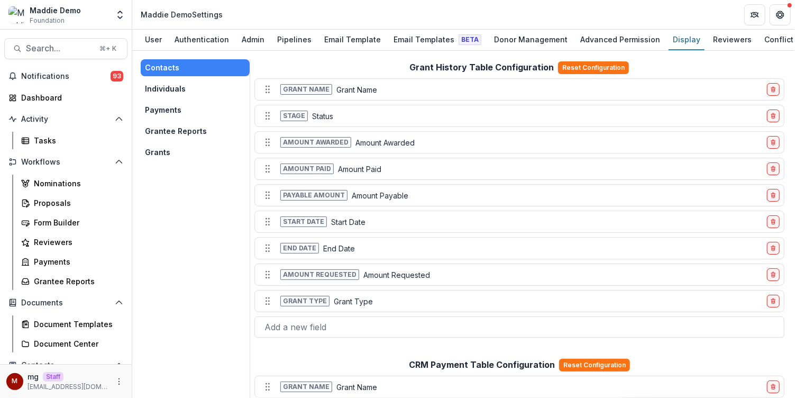
click at [163, 155] on button "Grants" at bounding box center [195, 152] width 109 height 17
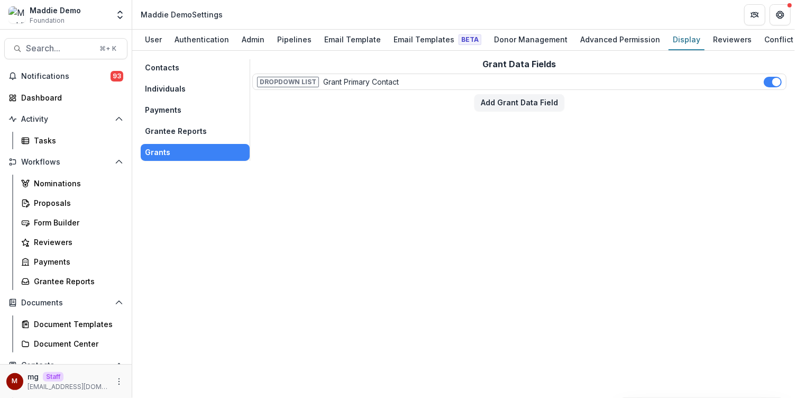
click at [168, 67] on button "Contacts" at bounding box center [195, 67] width 109 height 17
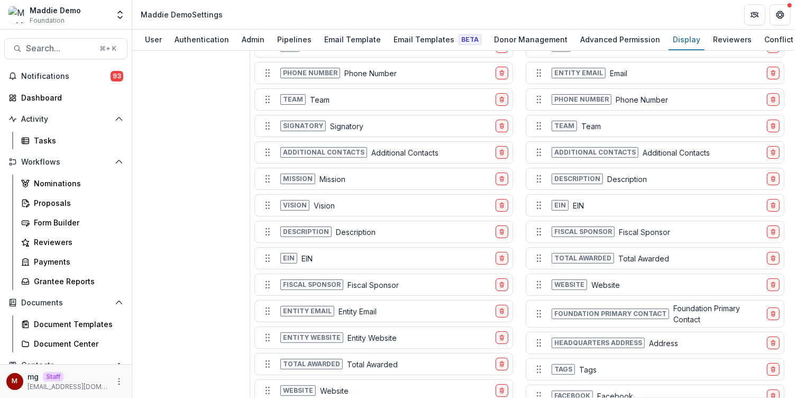
scroll to position [509, 0]
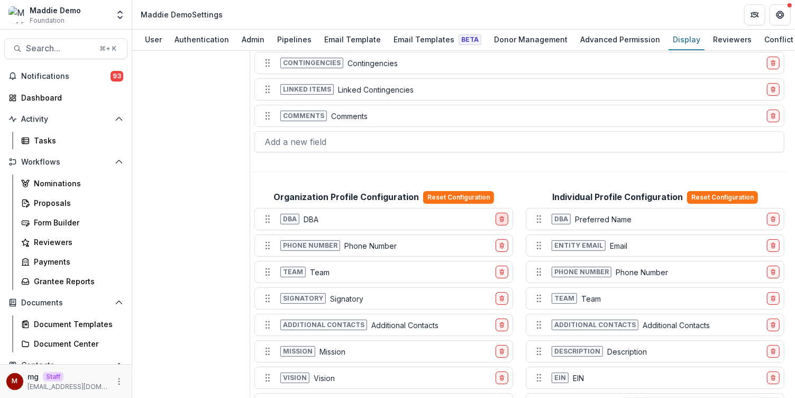
click at [501, 219] on line "delete-field-row" at bounding box center [501, 220] width 0 height 2
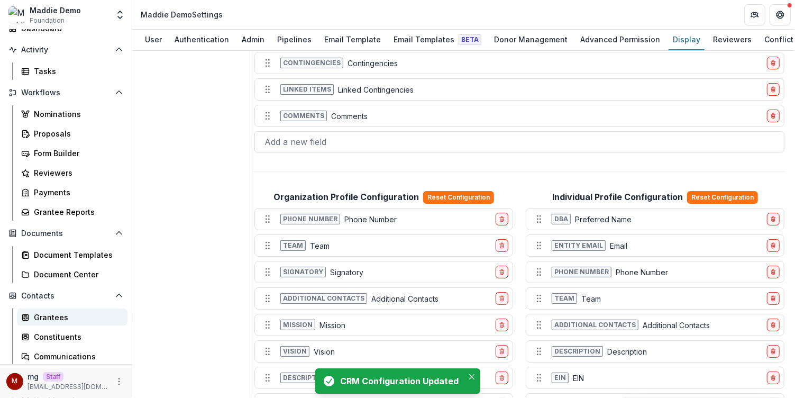
scroll to position [76, 0]
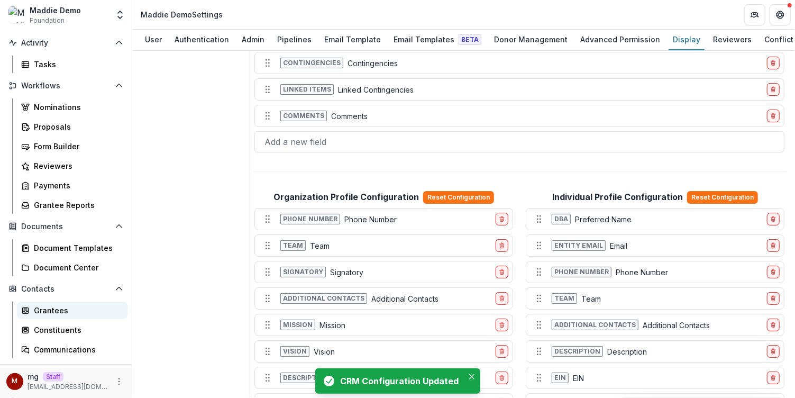
click at [56, 311] on div "Grantees" at bounding box center [76, 310] width 85 height 11
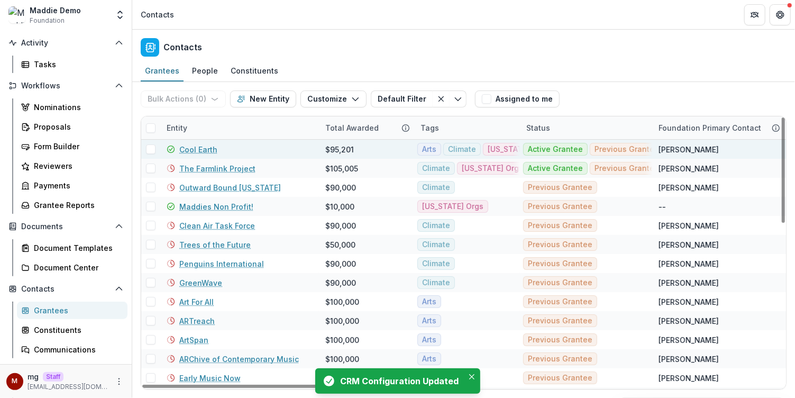
click at [194, 148] on link "Cool Earth" at bounding box center [198, 149] width 38 height 11
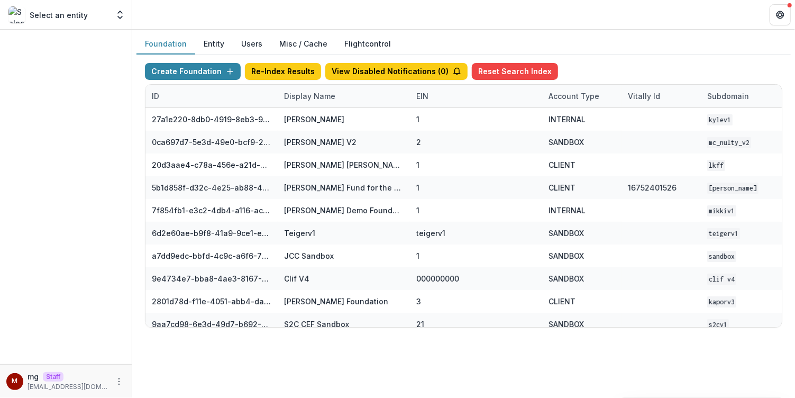
click at [302, 95] on div "Display Name" at bounding box center [310, 95] width 64 height 11
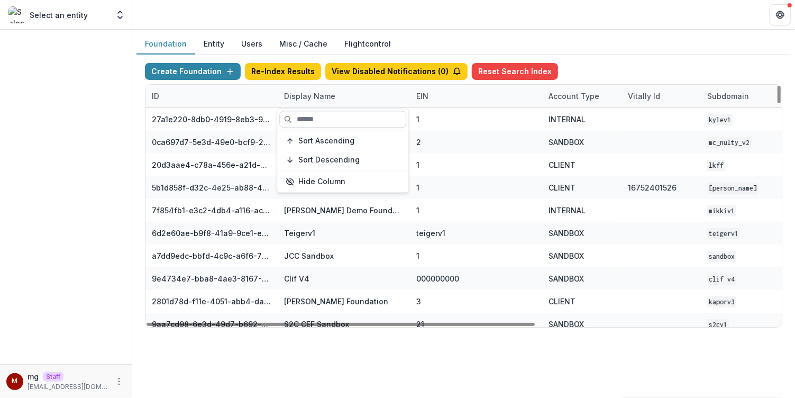
click at [306, 118] on input at bounding box center [342, 119] width 127 height 17
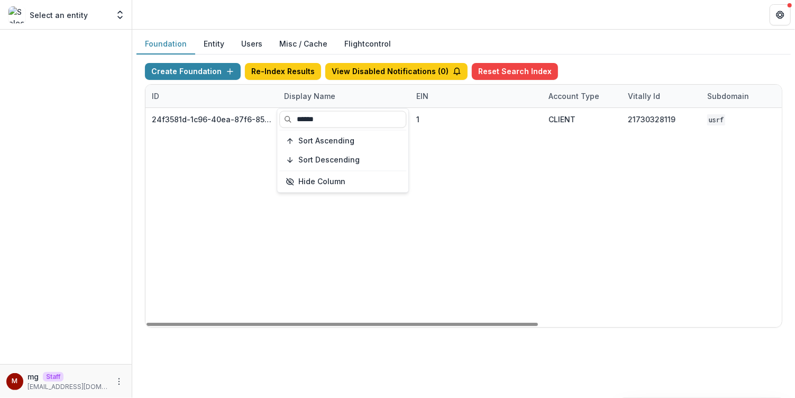
type input "******"
click at [485, 29] on div "Select an entity Aggregate Analysis Foundations [PERSON_NAME] Foundation Temeli…" at bounding box center [397, 15] width 795 height 30
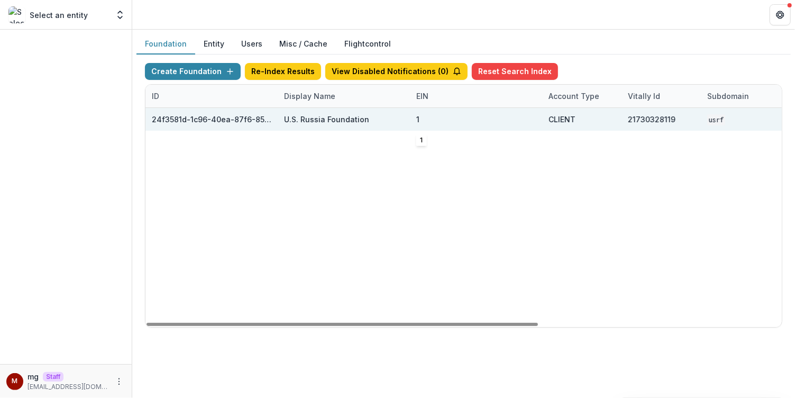
scroll to position [0, 394]
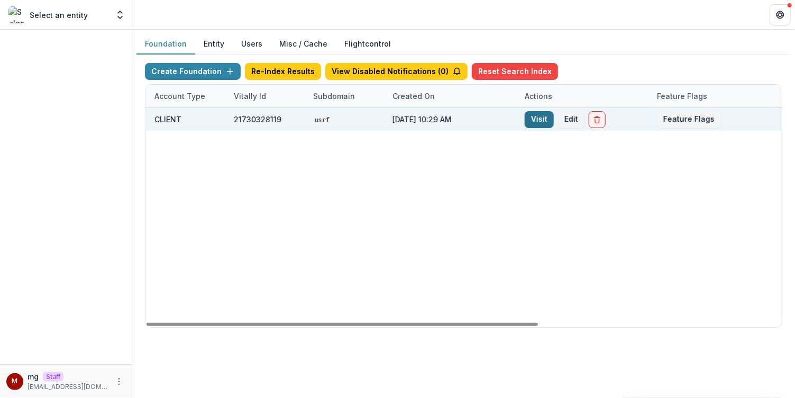
click at [533, 119] on link "Visit" at bounding box center [539, 119] width 29 height 17
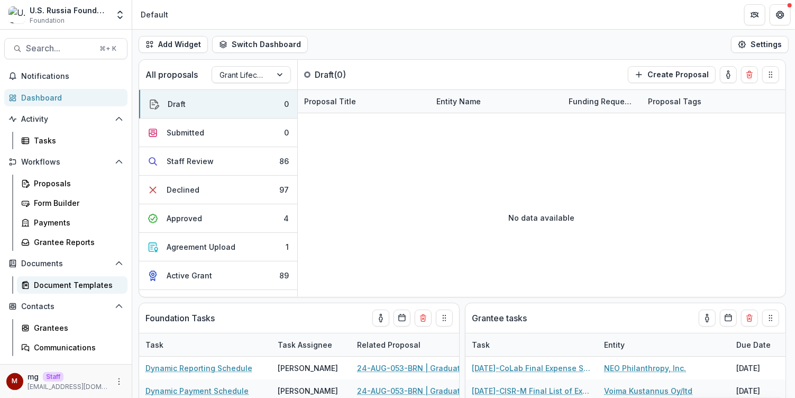
click at [72, 282] on div "Document Templates" at bounding box center [76, 284] width 85 height 11
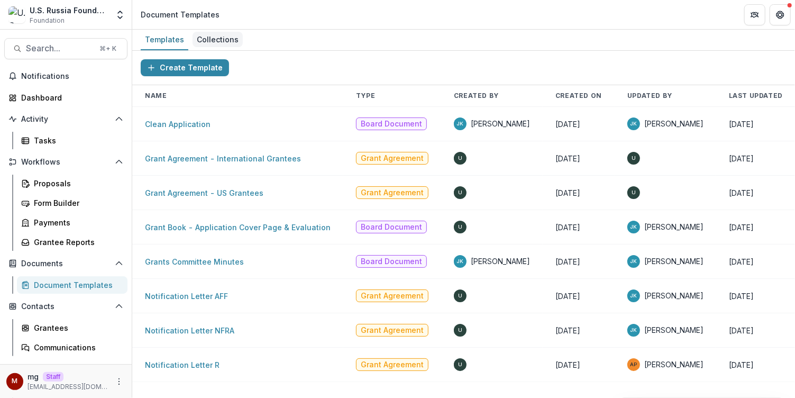
click at [228, 38] on div "Collections" at bounding box center [217, 39] width 50 height 15
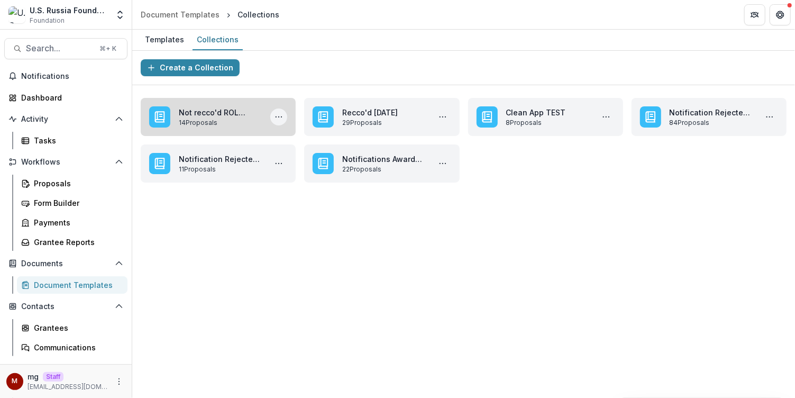
click at [282, 114] on icon "More Not recco'd ROL October 2025 Actions" at bounding box center [278, 117] width 8 height 8
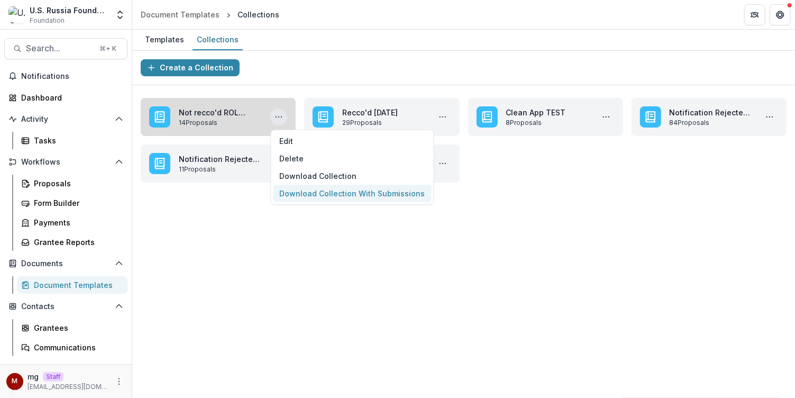
click at [345, 188] on button "Download Collection With Submissions" at bounding box center [352, 193] width 158 height 17
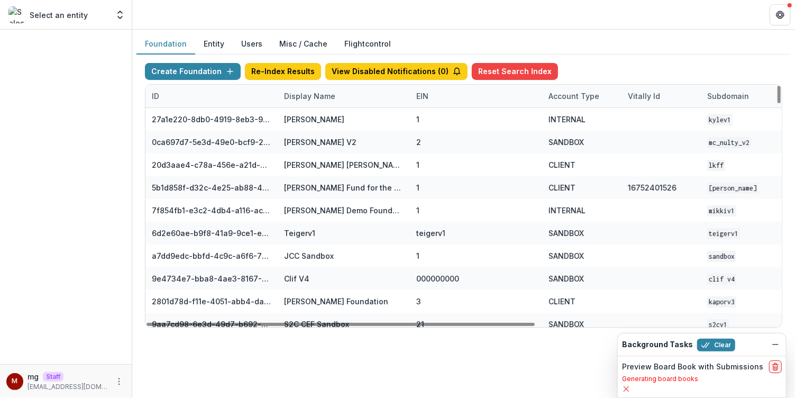
click at [306, 97] on div "Display Name" at bounding box center [310, 95] width 64 height 11
click at [312, 118] on input at bounding box center [342, 119] width 127 height 17
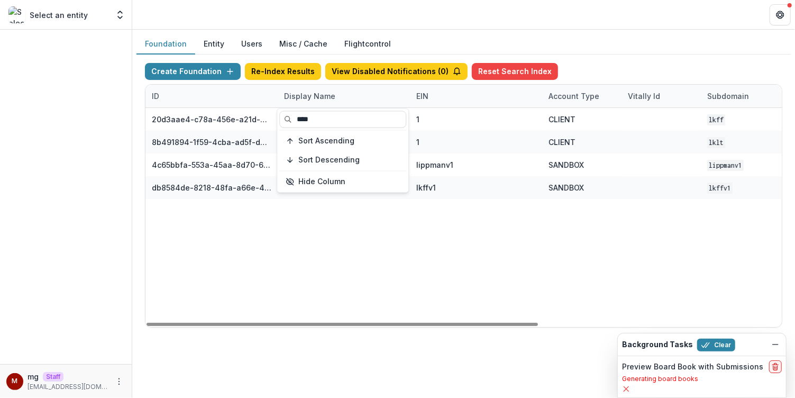
type input "****"
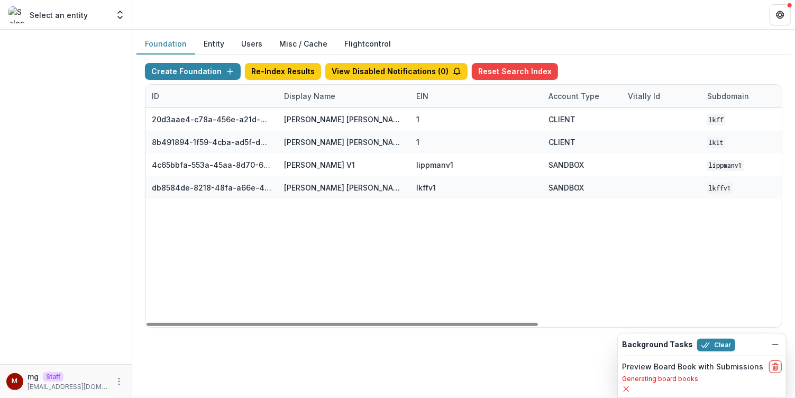
click at [434, 22] on header at bounding box center [463, 14] width 663 height 29
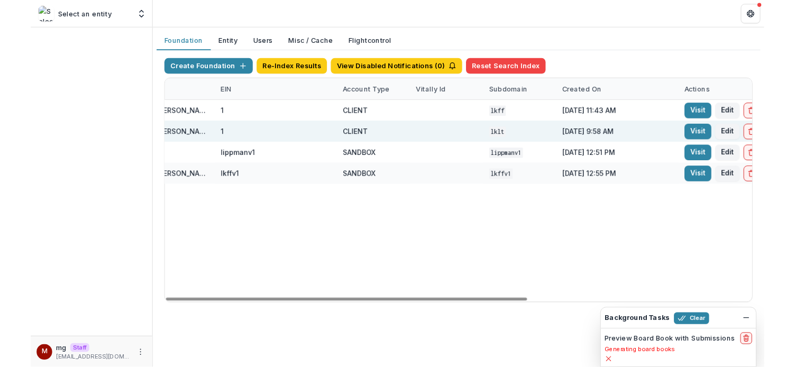
scroll to position [0, 257]
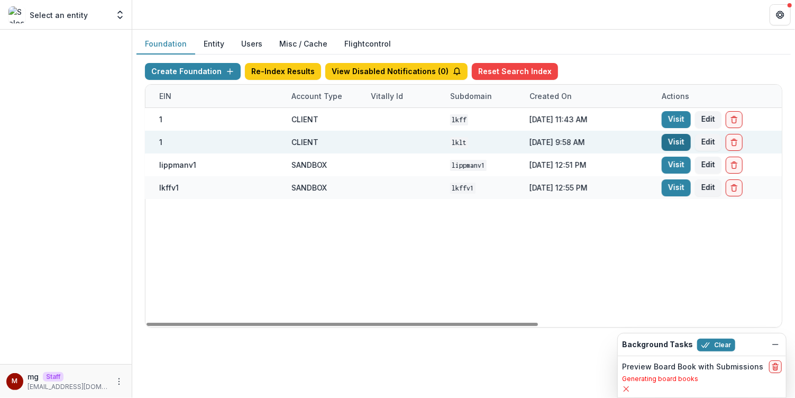
click at [671, 142] on link "Visit" at bounding box center [676, 142] width 29 height 17
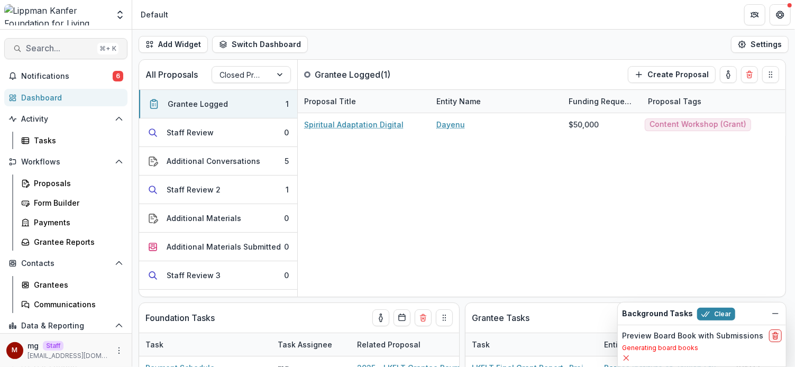
click at [65, 48] on span "Search..." at bounding box center [59, 48] width 67 height 10
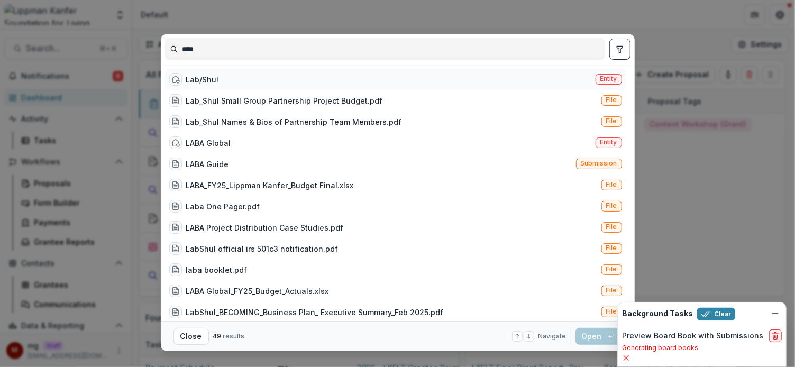
type input "***"
click at [217, 76] on div "Lab/Shul Entity" at bounding box center [395, 79] width 461 height 21
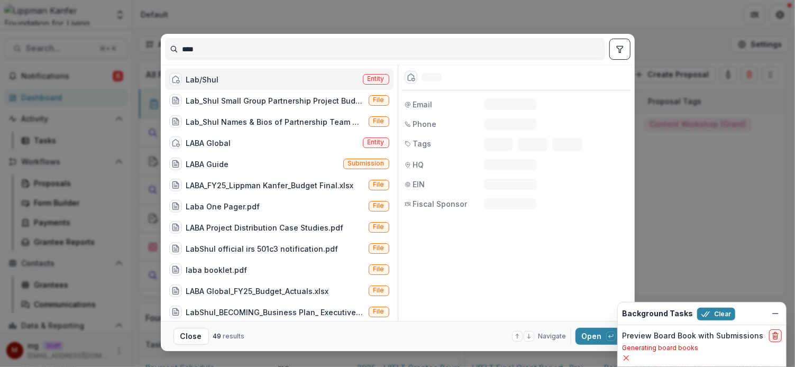
click at [217, 76] on div "Lab/Shul Entity" at bounding box center [279, 79] width 228 height 21
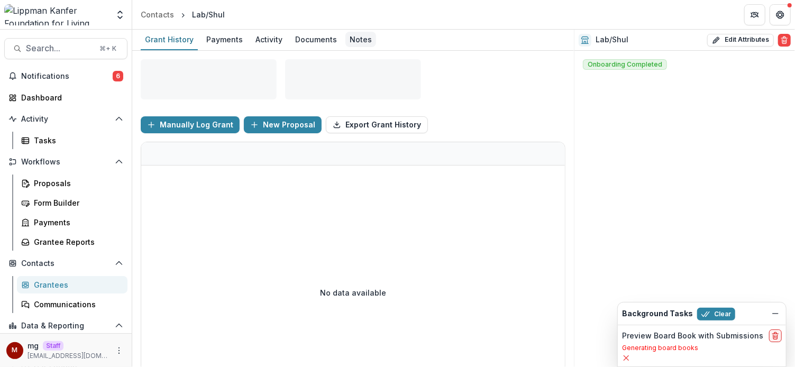
click at [366, 32] on div "Notes" at bounding box center [360, 39] width 31 height 15
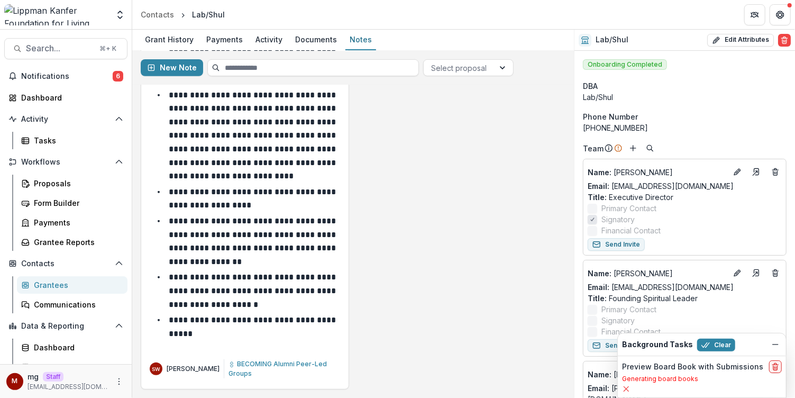
scroll to position [261, 0]
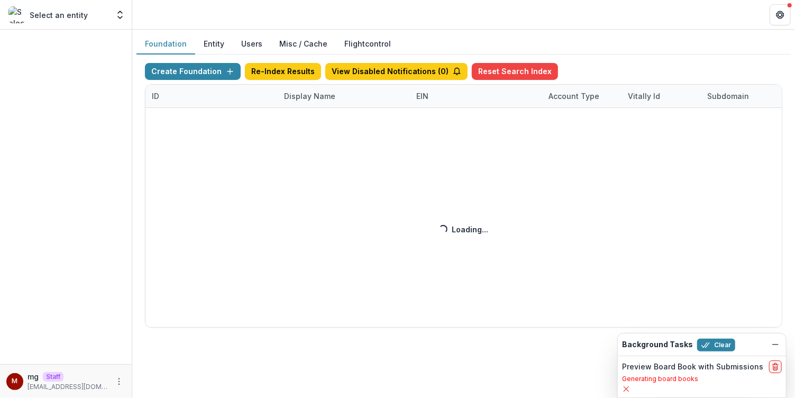
click at [307, 95] on div "Create Foundation Re-Index Results View Disabled Notifications ( 0 ) Reset Sear…" at bounding box center [463, 195] width 637 height 264
click at [302, 97] on div "Create Foundation Re-Index Results View Disabled Notifications ( 0 ) Reset Sear…" at bounding box center [463, 195] width 637 height 264
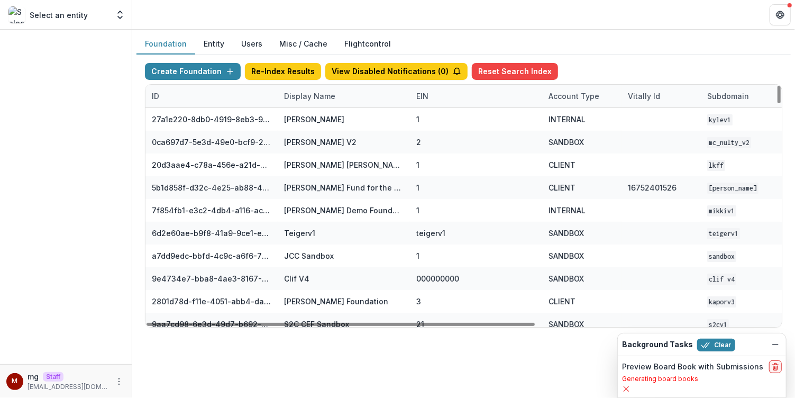
click at [306, 96] on div "Display Name" at bounding box center [310, 95] width 64 height 11
click at [308, 111] on input at bounding box center [342, 119] width 127 height 17
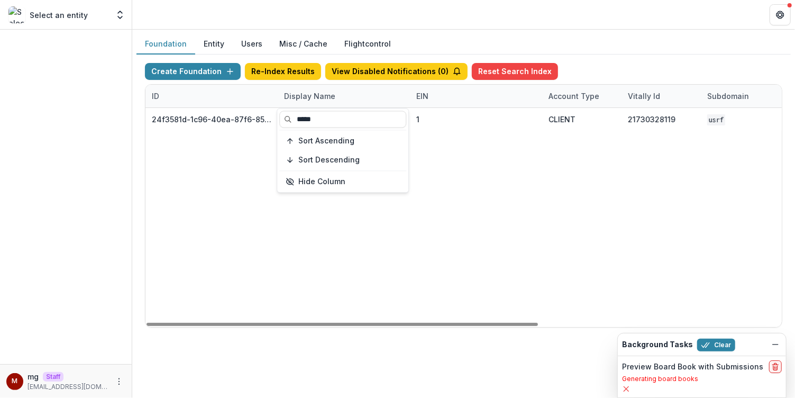
type input "*****"
click at [496, 22] on header at bounding box center [463, 14] width 663 height 29
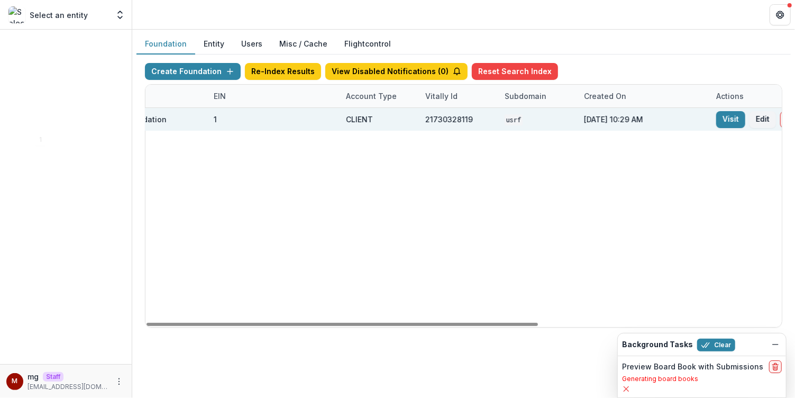
scroll to position [0, 394]
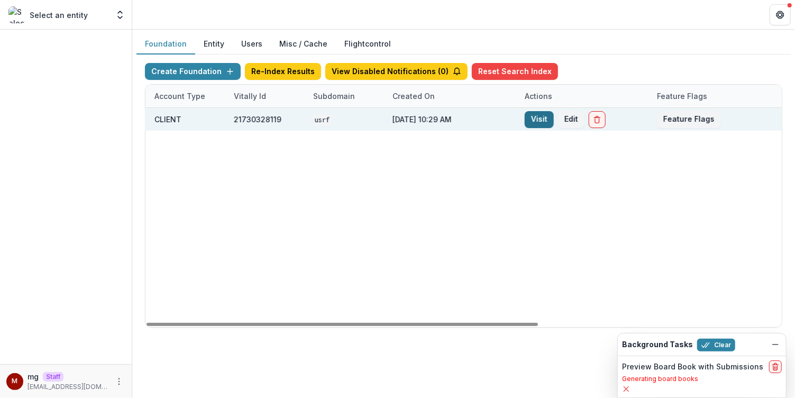
click at [537, 118] on link "Visit" at bounding box center [539, 119] width 29 height 17
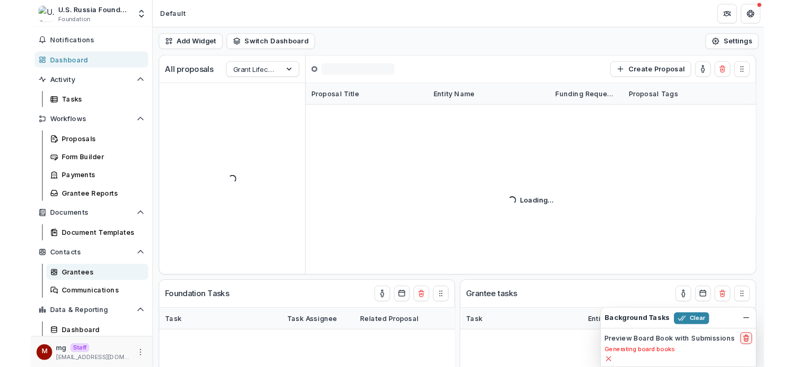
scroll to position [38, 0]
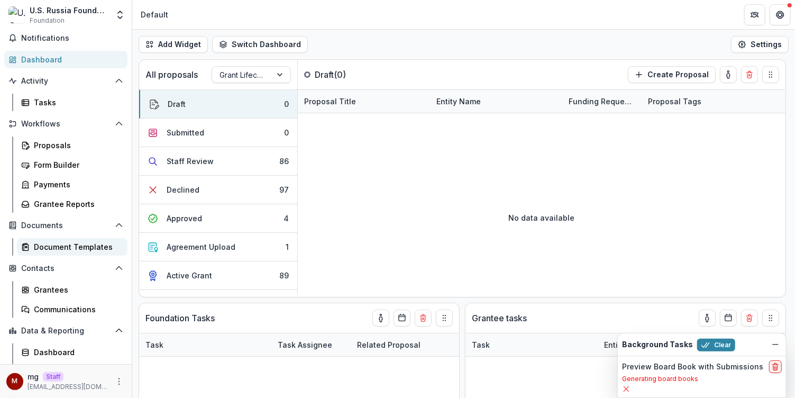
click at [77, 246] on div "Document Templates" at bounding box center [76, 246] width 85 height 11
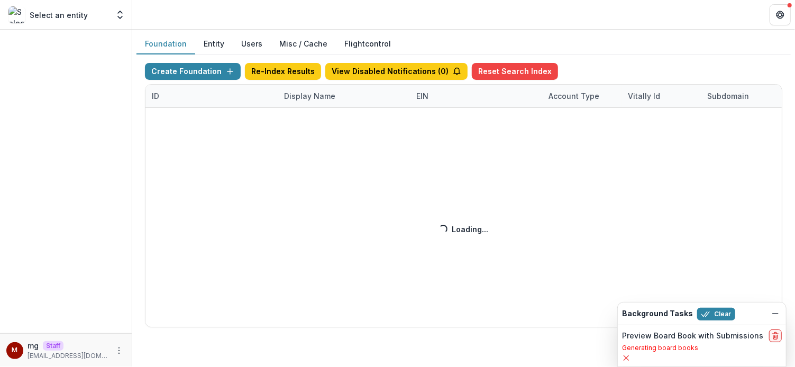
click at [307, 95] on div "Create Foundation Re-Index Results View Disabled Notifications ( 0 ) Reset Sear…" at bounding box center [463, 195] width 637 height 264
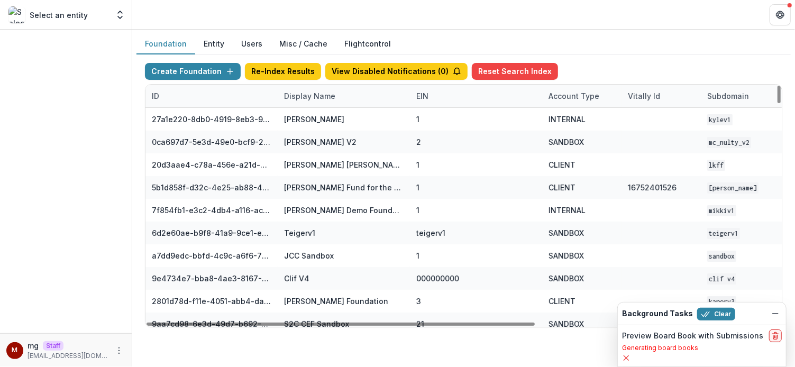
click at [301, 95] on div "Display Name" at bounding box center [310, 95] width 64 height 11
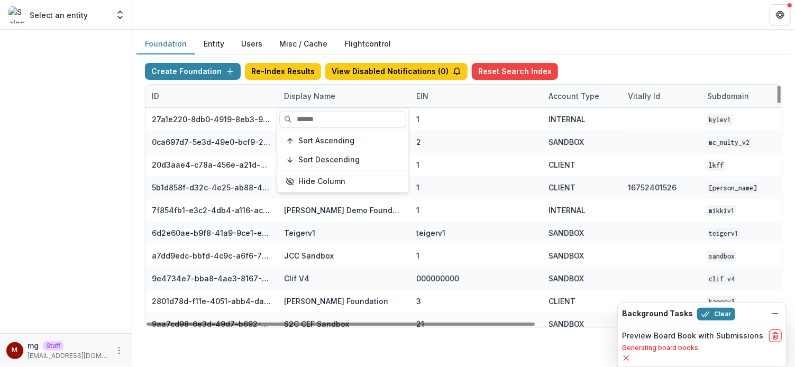
click at [309, 109] on div "Sort Ascending Sort Descending Hide Column" at bounding box center [342, 150] width 131 height 84
click at [312, 117] on input at bounding box center [342, 119] width 127 height 17
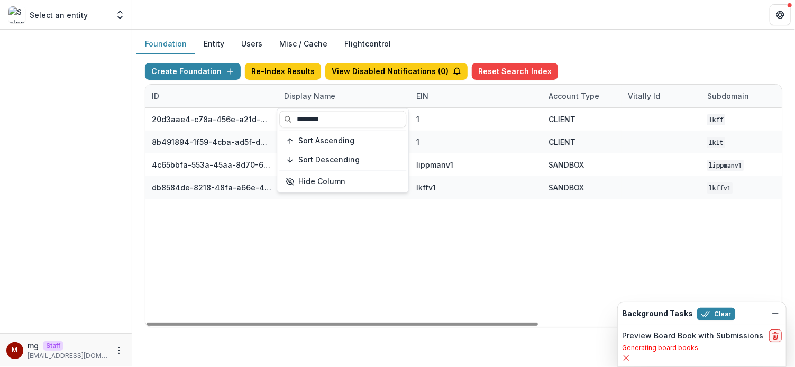
type input "*******"
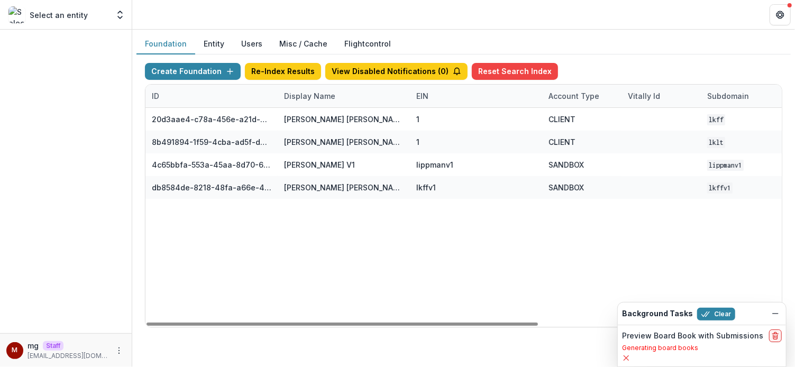
click at [648, 41] on div "Foundation Entity Users Misc / Cache Flightcontrol" at bounding box center [463, 44] width 654 height 21
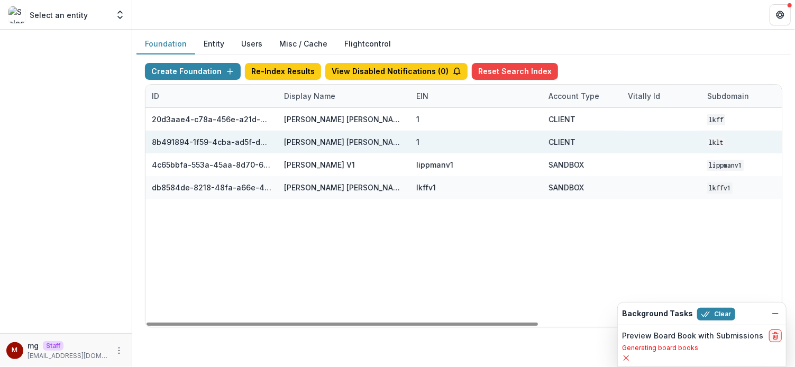
scroll to position [0, 182]
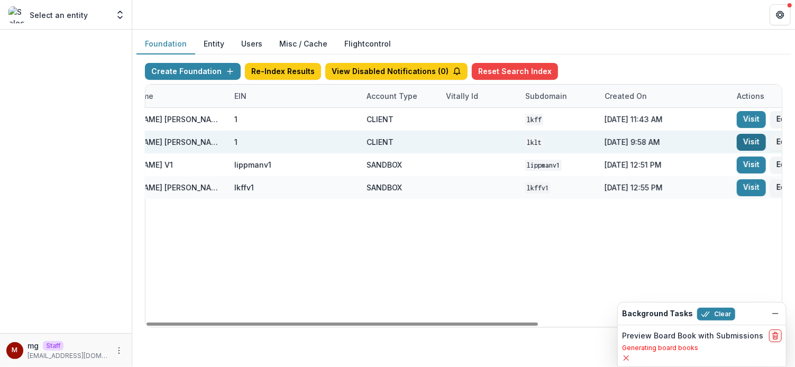
click at [752, 139] on link "Visit" at bounding box center [751, 142] width 29 height 17
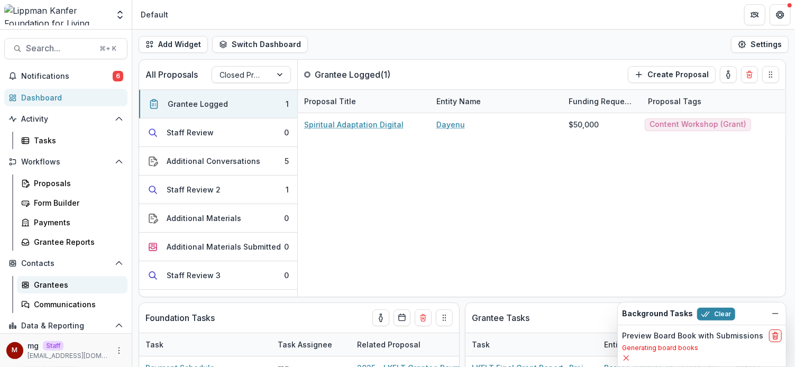
scroll to position [41, 0]
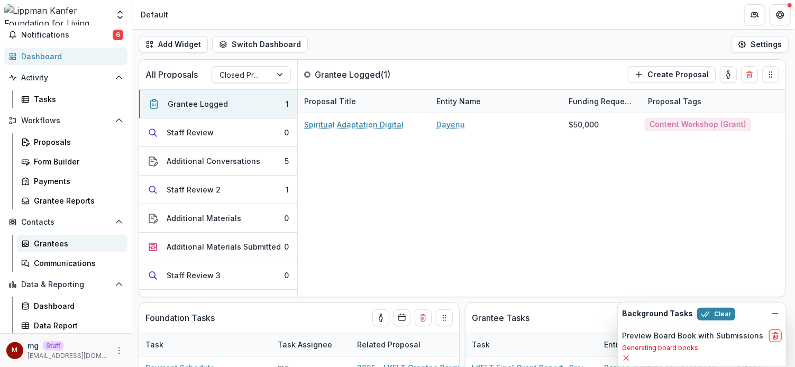
click at [61, 247] on div "Grantees" at bounding box center [76, 243] width 85 height 11
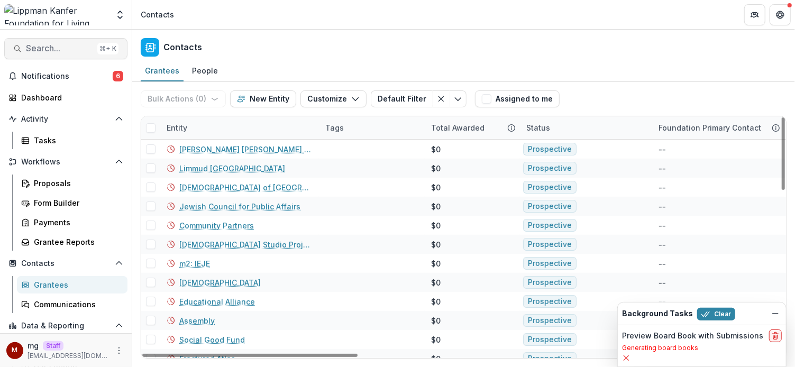
click at [53, 45] on span "Search..." at bounding box center [59, 48] width 67 height 10
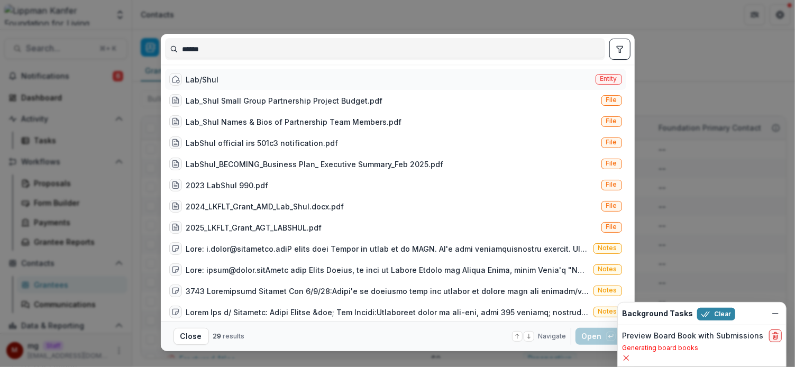
type input "******"
click at [215, 77] on div "Lab/Shul" at bounding box center [202, 79] width 33 height 11
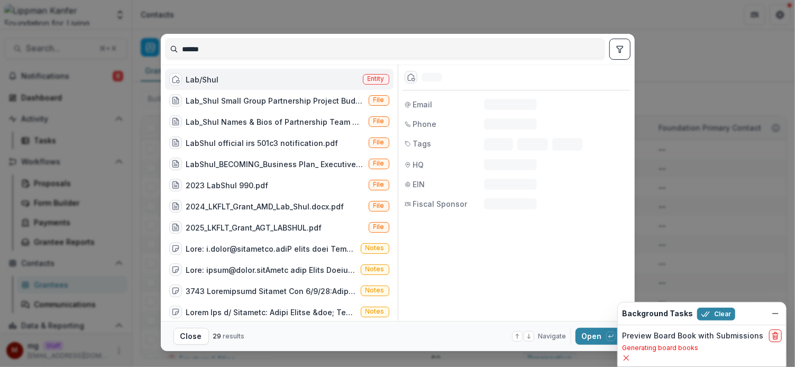
click at [215, 77] on div "Lab/Shul" at bounding box center [202, 79] width 33 height 11
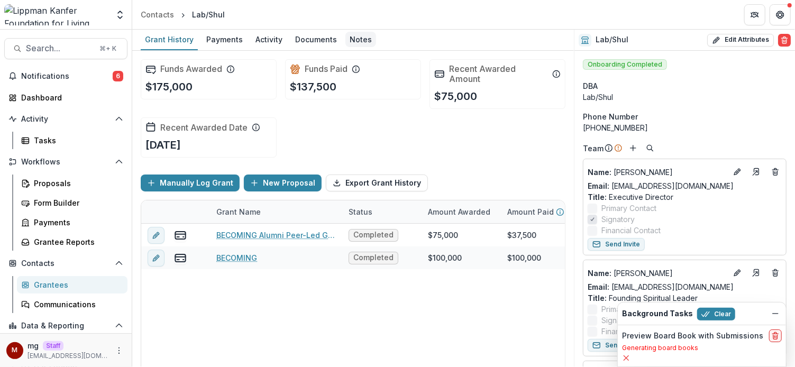
click at [350, 39] on div "Notes" at bounding box center [360, 39] width 31 height 15
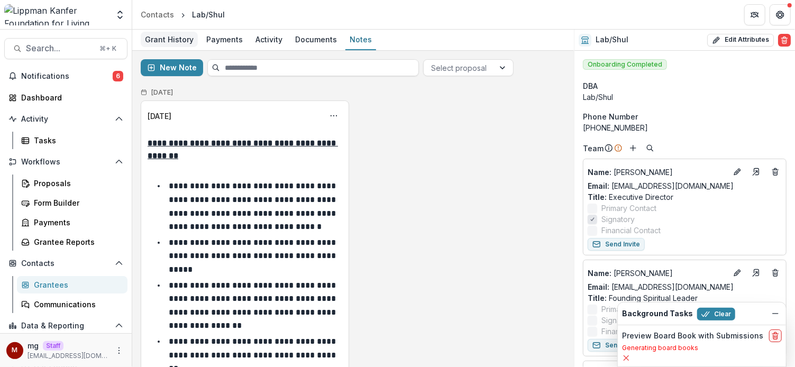
click at [178, 30] on link "Grant History" at bounding box center [169, 40] width 57 height 21
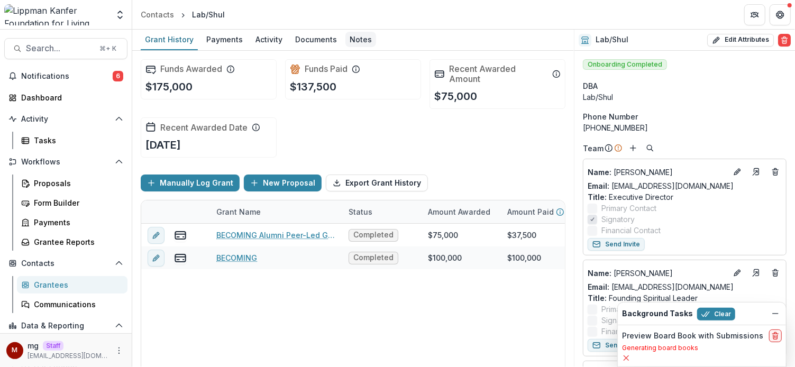
click at [356, 42] on div "Notes" at bounding box center [360, 39] width 31 height 15
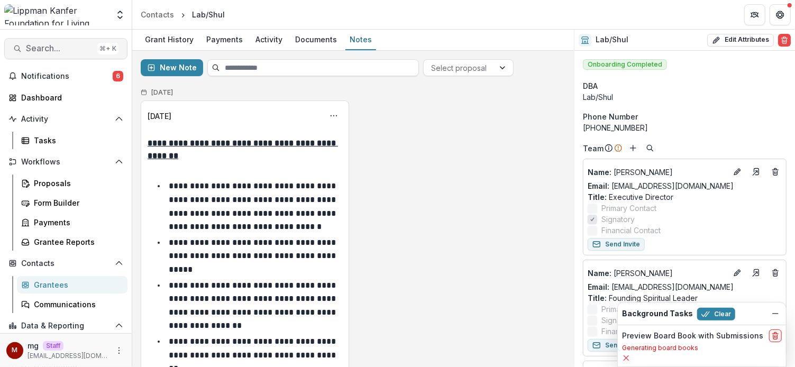
click at [65, 51] on span "Search..." at bounding box center [59, 48] width 67 height 10
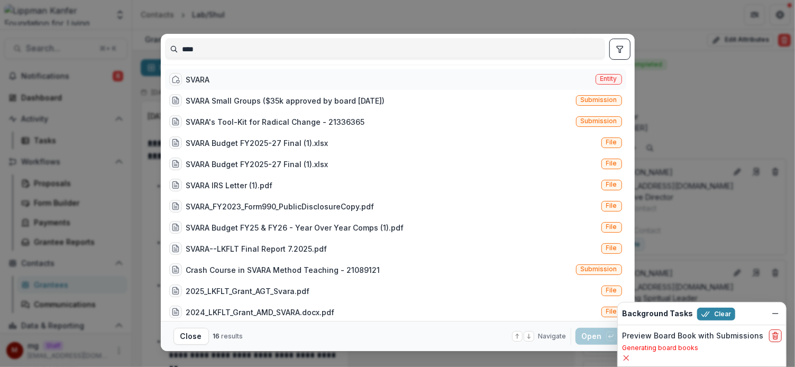
type input "****"
click at [233, 77] on div "SVARA Entity" at bounding box center [395, 79] width 461 height 21
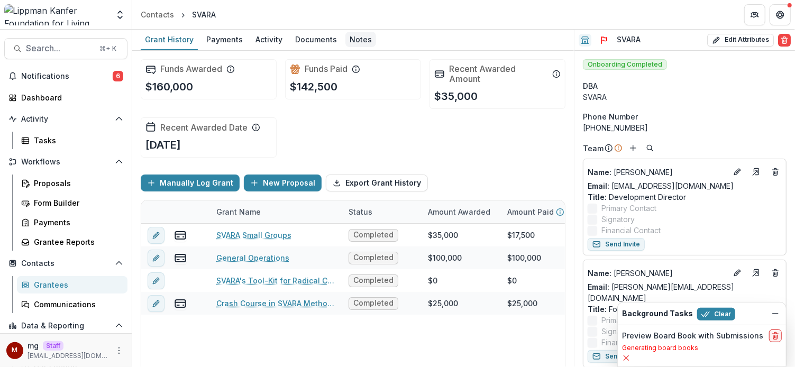
click at [353, 44] on div "Notes" at bounding box center [360, 39] width 31 height 15
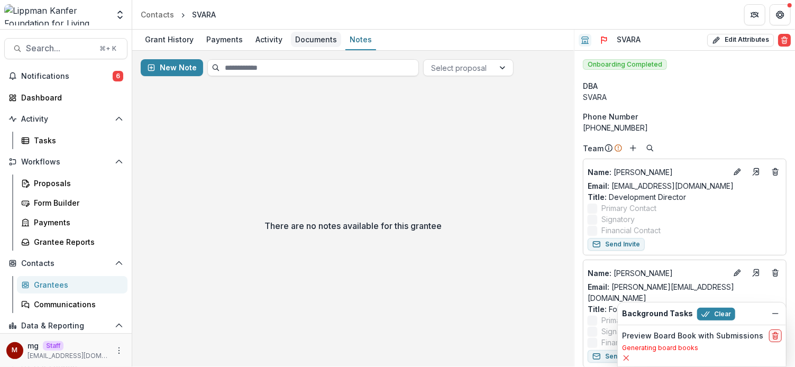
click at [324, 44] on div "Documents" at bounding box center [316, 39] width 50 height 15
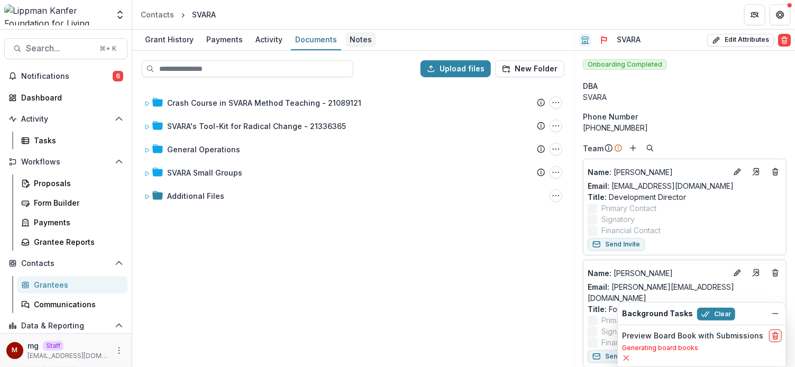
click at [351, 39] on div "Notes" at bounding box center [360, 39] width 31 height 15
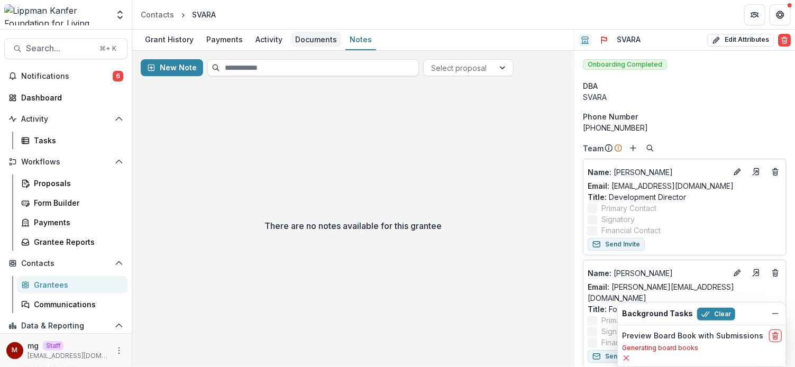
click at [326, 43] on div "Documents" at bounding box center [316, 39] width 50 height 15
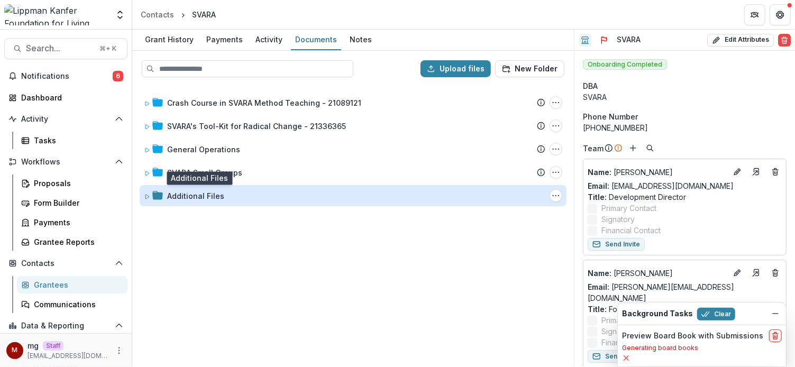
click at [205, 191] on div "Additional Files" at bounding box center [195, 195] width 57 height 11
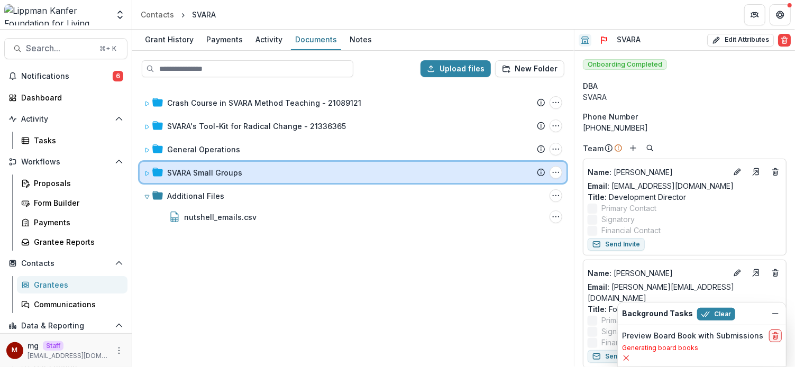
click at [218, 165] on div "SVARA Small Groups Submission Temelio Proposal Attached proposal documents Repo…" at bounding box center [353, 172] width 427 height 21
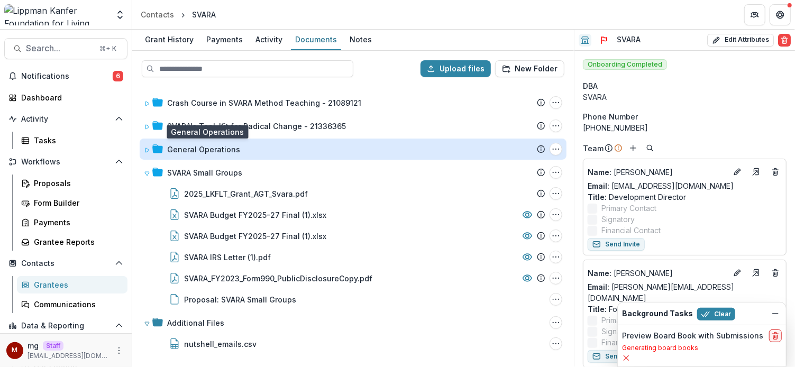
click at [218, 146] on div "General Operations" at bounding box center [203, 149] width 73 height 11
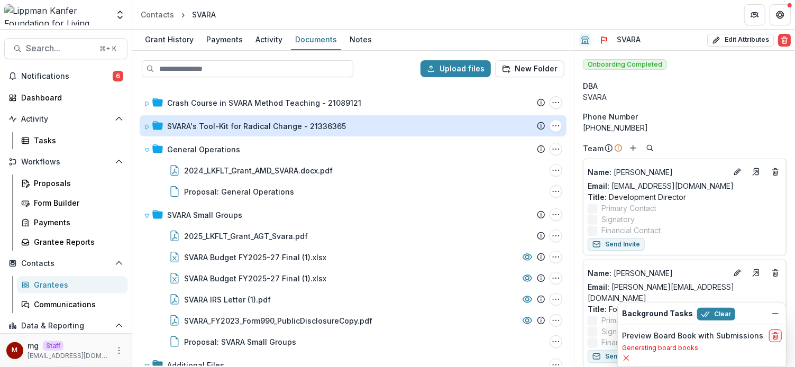
click at [229, 127] on div "SVARA's Tool-Kit for Radical Change - 21336365" at bounding box center [256, 126] width 179 height 11
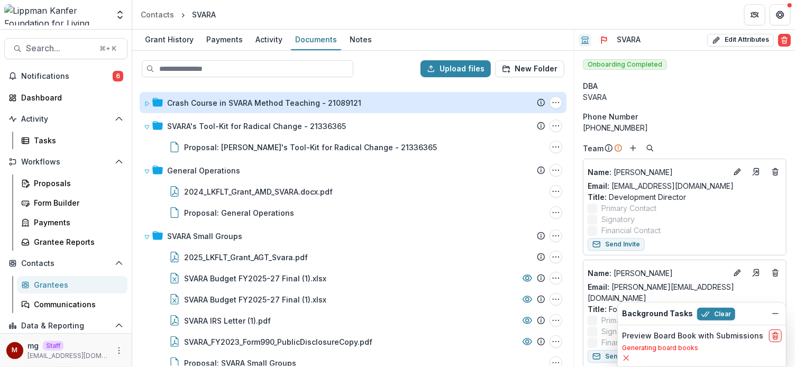
click at [240, 102] on div "Crash Course in SVARA Method Teaching - 21089121" at bounding box center [264, 102] width 194 height 11
